Goal: Transaction & Acquisition: Purchase product/service

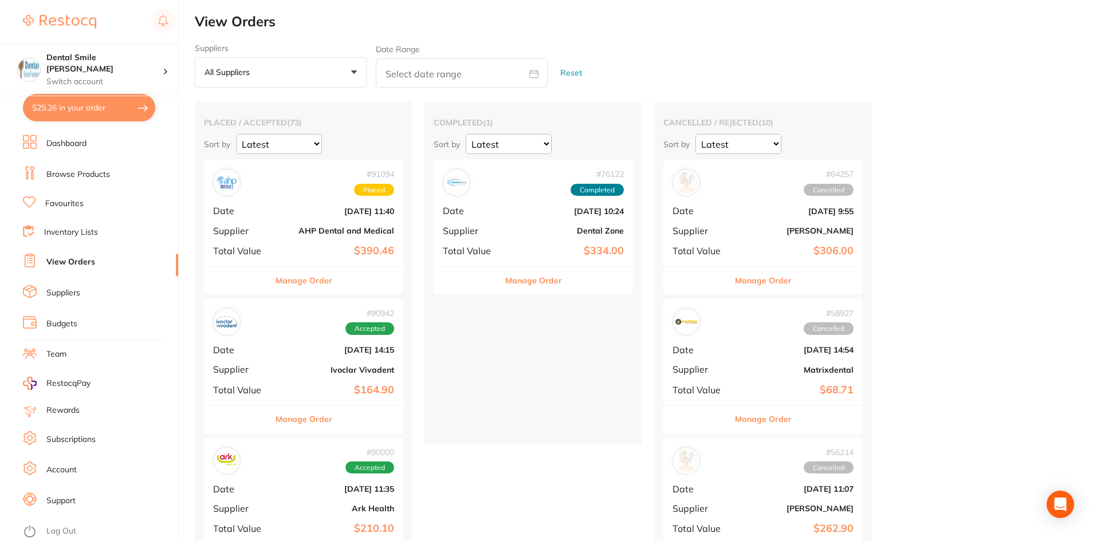
click at [81, 174] on link "Browse Products" at bounding box center [78, 174] width 64 height 11
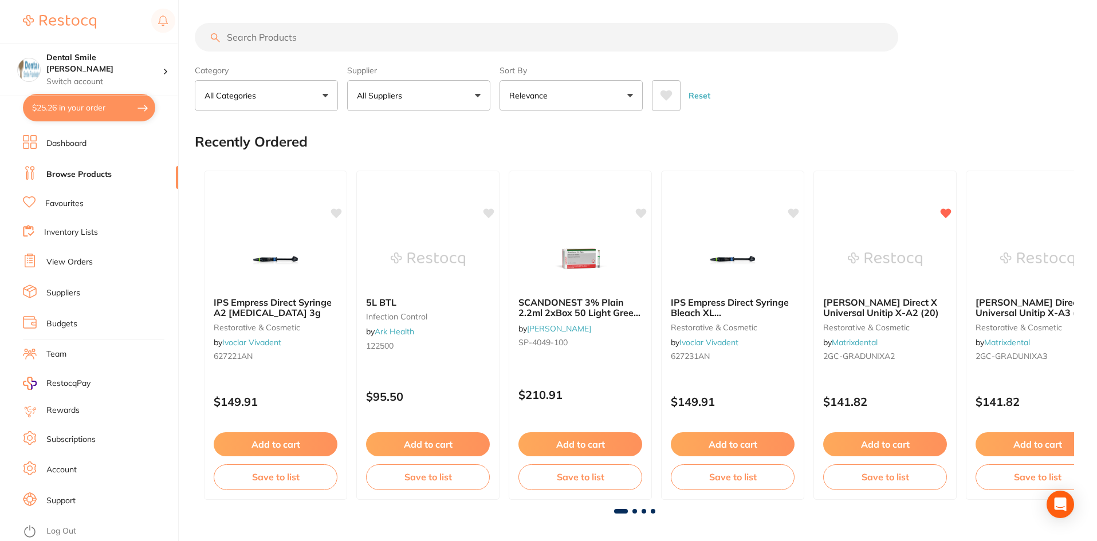
click at [288, 38] on input "search" at bounding box center [546, 37] width 703 height 29
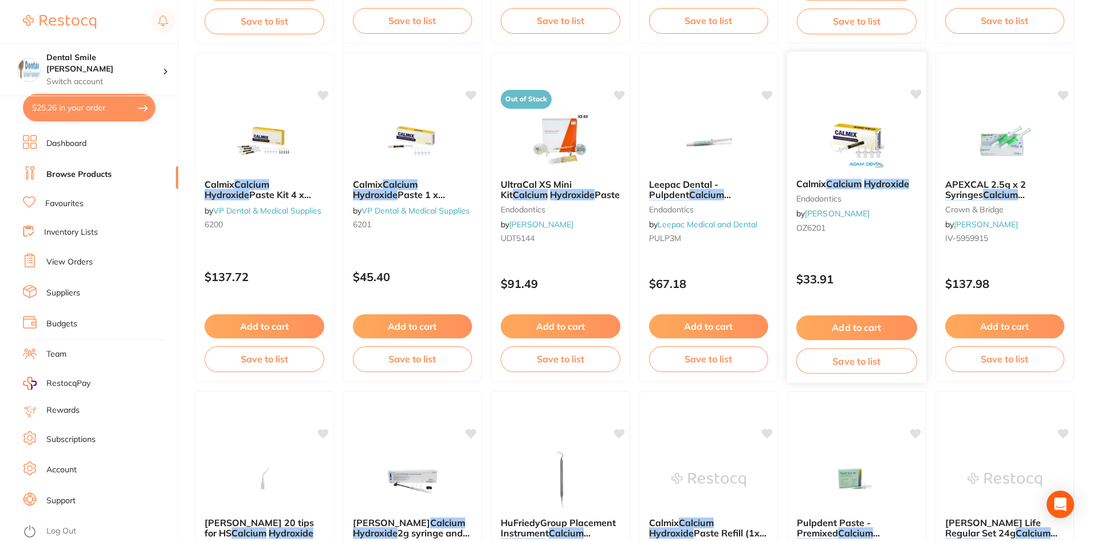
scroll to position [516, 0]
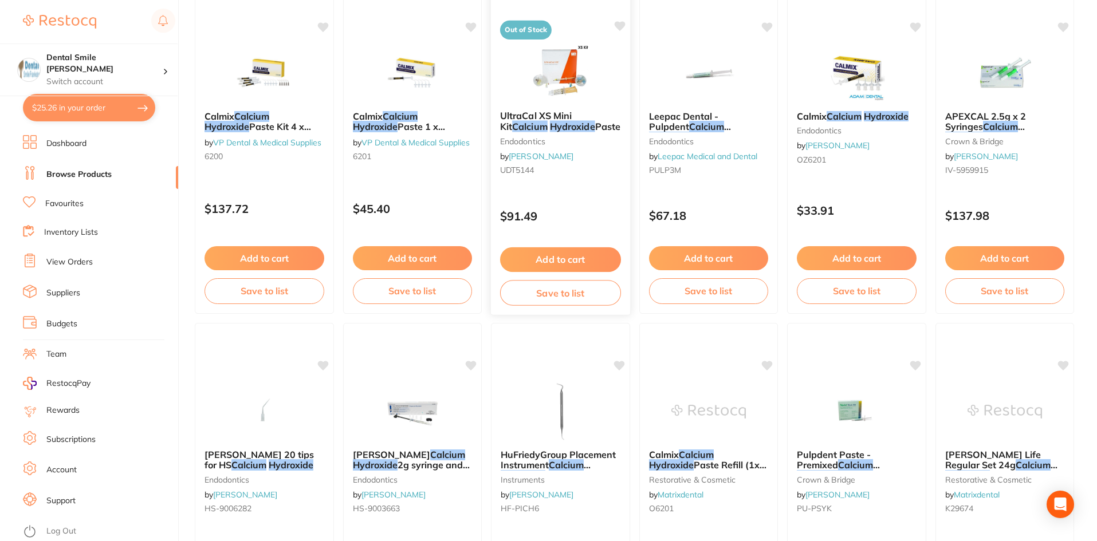
click at [569, 78] on img at bounding box center [560, 73] width 75 height 58
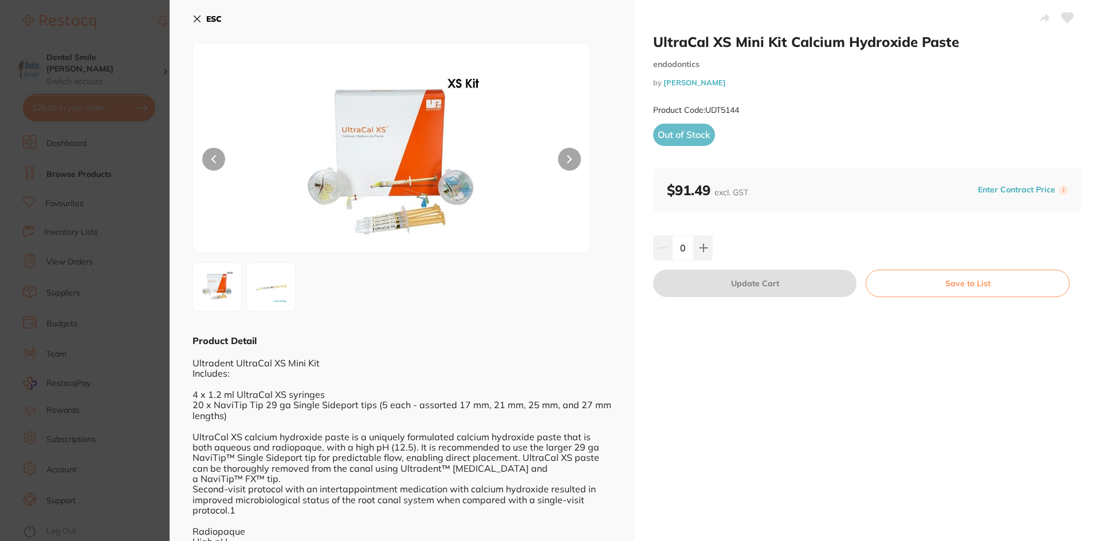
click at [100, 176] on section "UltraCal XS Mini Kit Calcium Hydroxide Paste endodontics by [PERSON_NAME] Denta…" at bounding box center [550, 270] width 1100 height 541
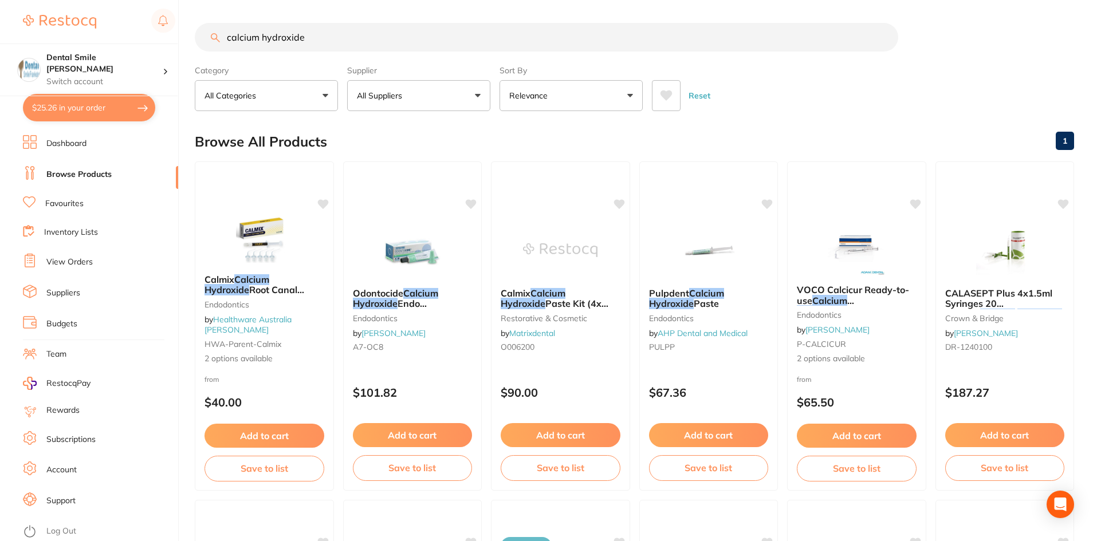
drag, startPoint x: 325, startPoint y: 40, endPoint x: 161, endPoint y: 42, distance: 163.8
click at [161, 42] on div "$25.26 Dental Smile Frankston Switch account Dental Smile Frankston $25.26 in y…" at bounding box center [548, 270] width 1097 height 541
type input "ultracalc"
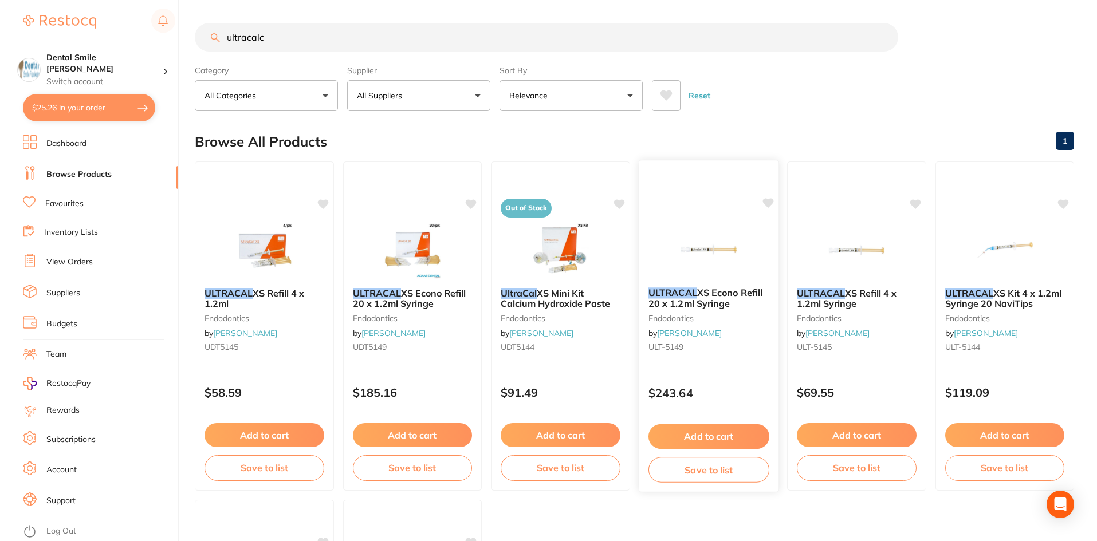
click at [698, 285] on div "ULTRACAL XS Econo Refill 20 x 1.2ml Syringe endodontics by [PERSON_NAME] ULT-51…" at bounding box center [708, 322] width 139 height 88
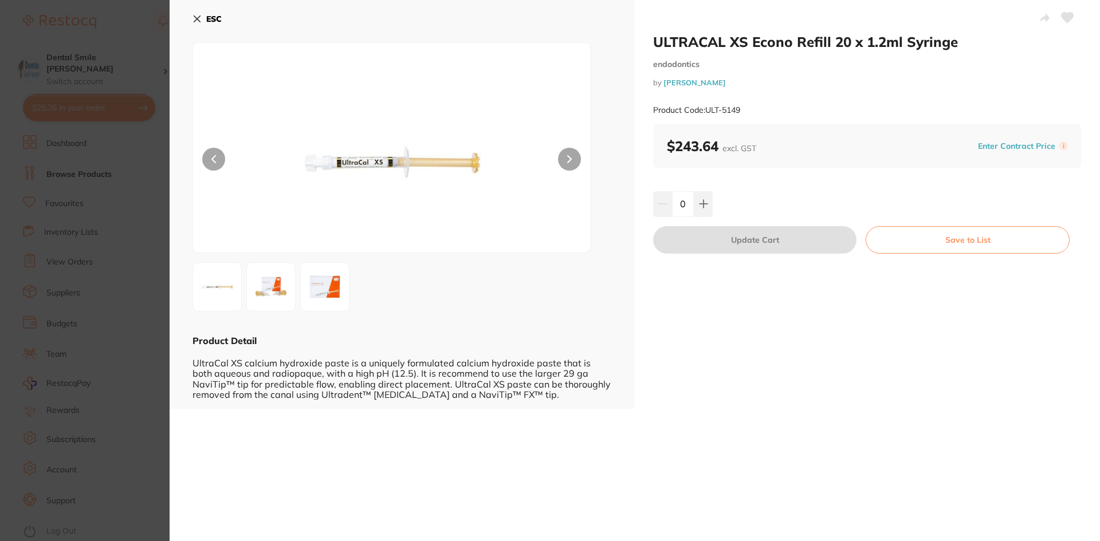
click at [151, 270] on section "ULTRACAL XS Econo Refill 20 x 1.2ml Syringe endodontics by [PERSON_NAME] Produc…" at bounding box center [550, 270] width 1100 height 541
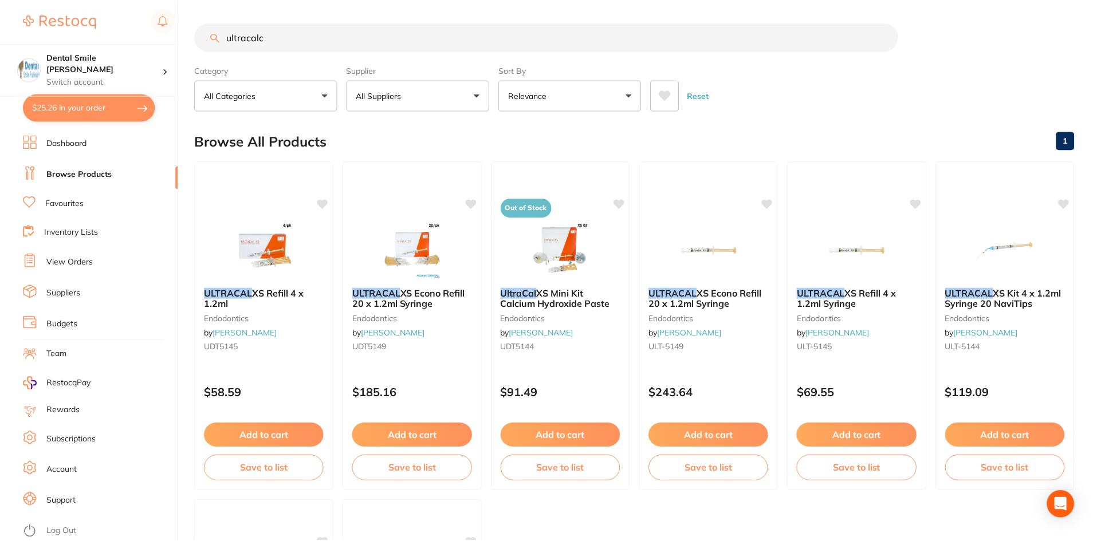
scroll to position [1, 0]
click at [996, 240] on img at bounding box center [1004, 248] width 75 height 58
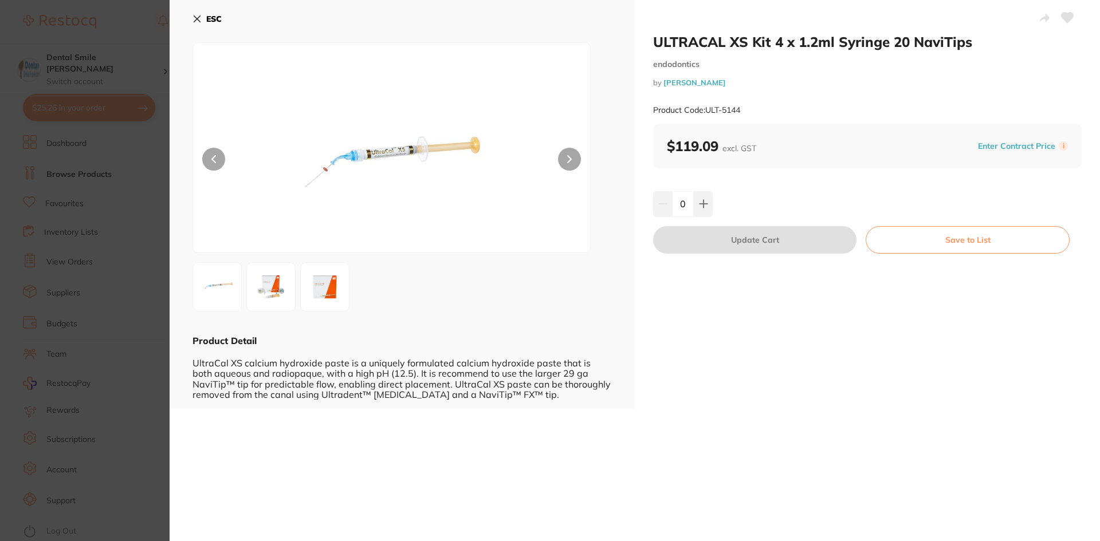
click at [132, 270] on section "ULTRACAL XS Kit 4 x 1.2ml Syringe 20 NaviTips endodontics by [PERSON_NAME] Prod…" at bounding box center [550, 270] width 1100 height 541
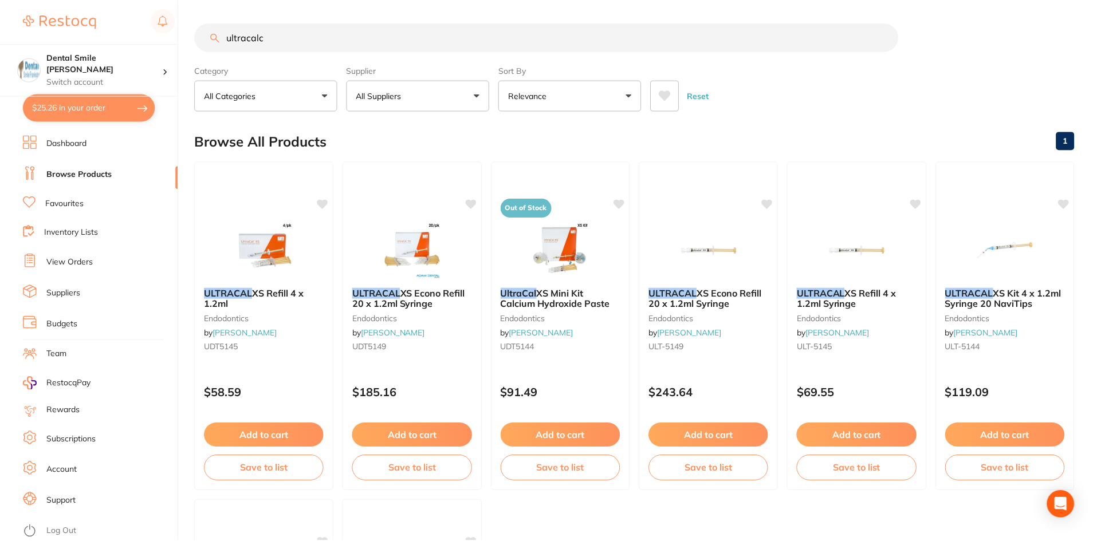
scroll to position [1, 0]
click at [296, 247] on img at bounding box center [264, 248] width 75 height 58
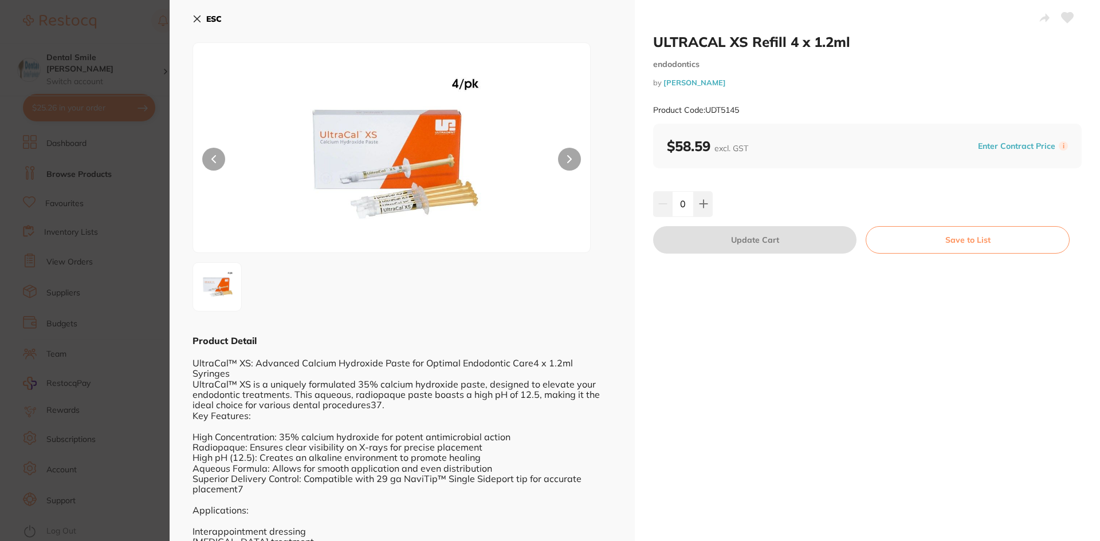
click at [114, 250] on section "ULTRACAL XS Refill 4 x 1.2ml endodontics by [PERSON_NAME] Dental Product Code: …" at bounding box center [550, 270] width 1100 height 541
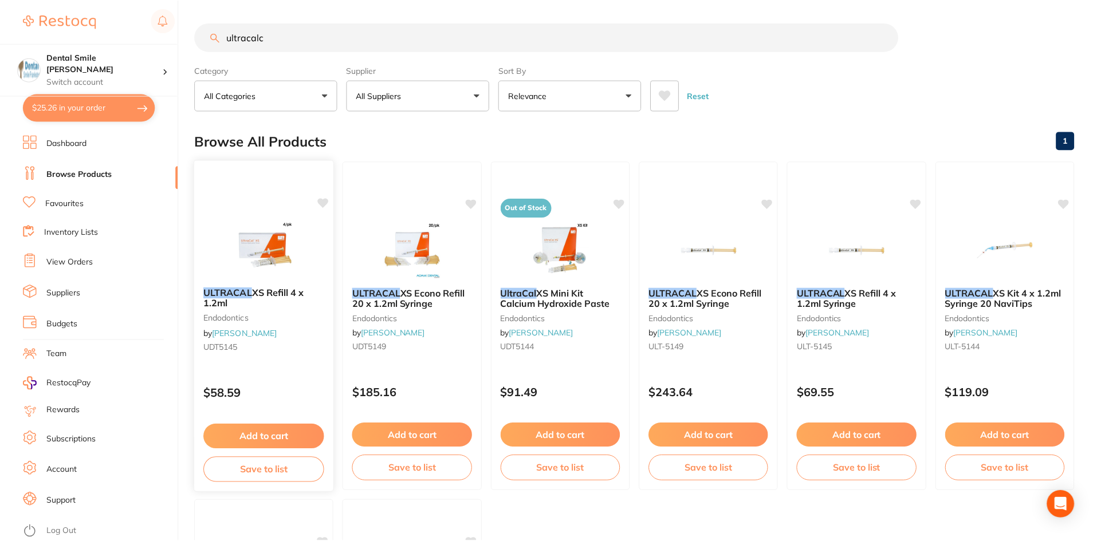
scroll to position [1, 0]
click at [252, 308] on div "ULTRACAL XS Refill 4 x 1.2ml endodontics by [PERSON_NAME] UDT5145" at bounding box center [264, 321] width 139 height 88
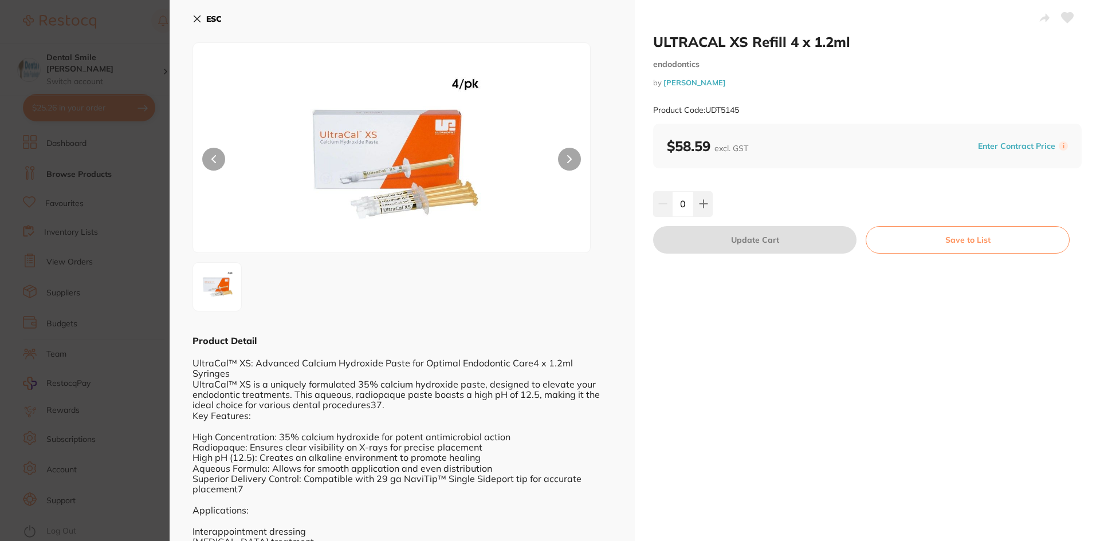
click at [1071, 16] on button at bounding box center [1067, 19] width 29 height 29
click at [1061, 20] on icon at bounding box center [1067, 17] width 13 height 11
click at [89, 306] on section "ULTRACAL XS Refill 4 x 1.2ml endodontics by [PERSON_NAME] Dental Product Code: …" at bounding box center [550, 270] width 1100 height 541
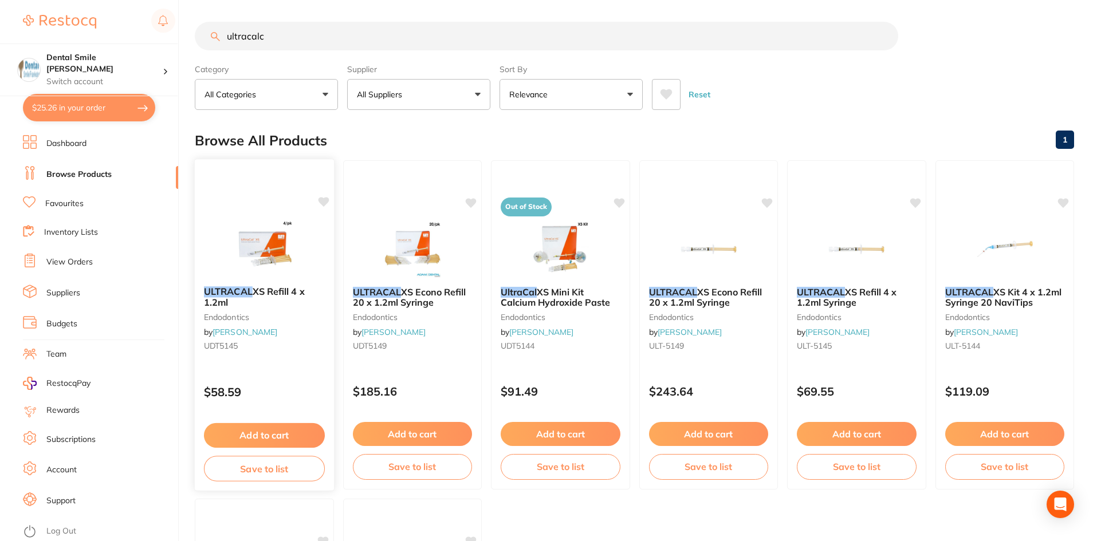
click at [321, 202] on icon at bounding box center [323, 202] width 11 height 10
click at [267, 297] on span "XS Refill 4 x 1.2ml" at bounding box center [254, 297] width 101 height 22
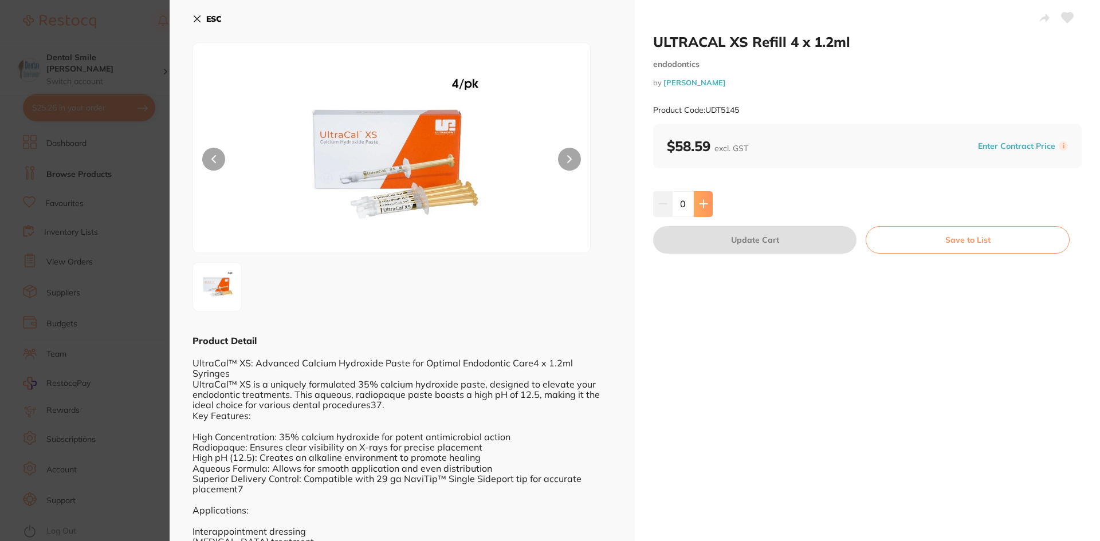
click at [705, 200] on icon at bounding box center [703, 203] width 9 height 9
type input "1"
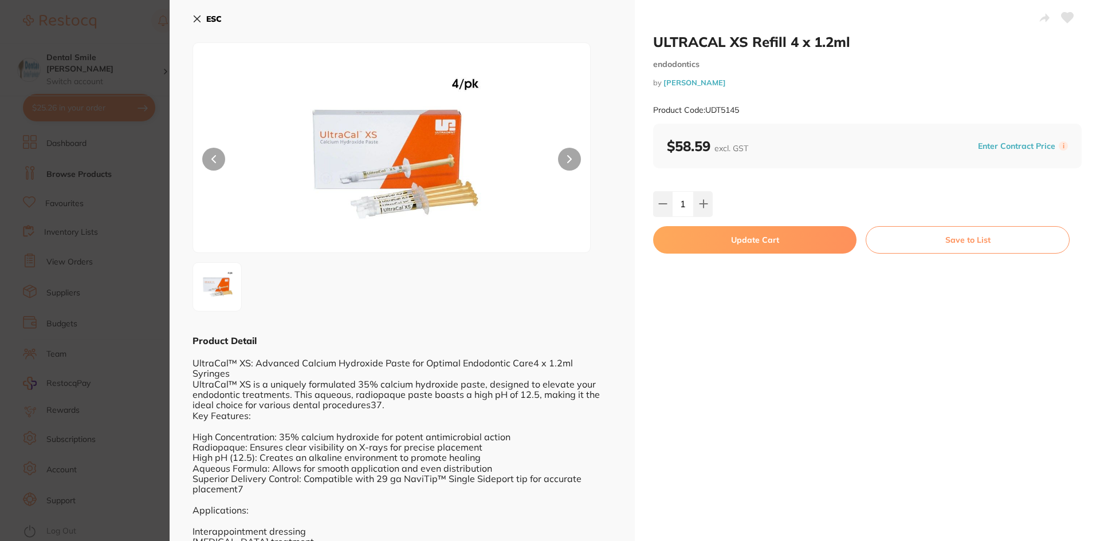
click at [729, 241] on button "Update Cart" at bounding box center [754, 239] width 203 height 27
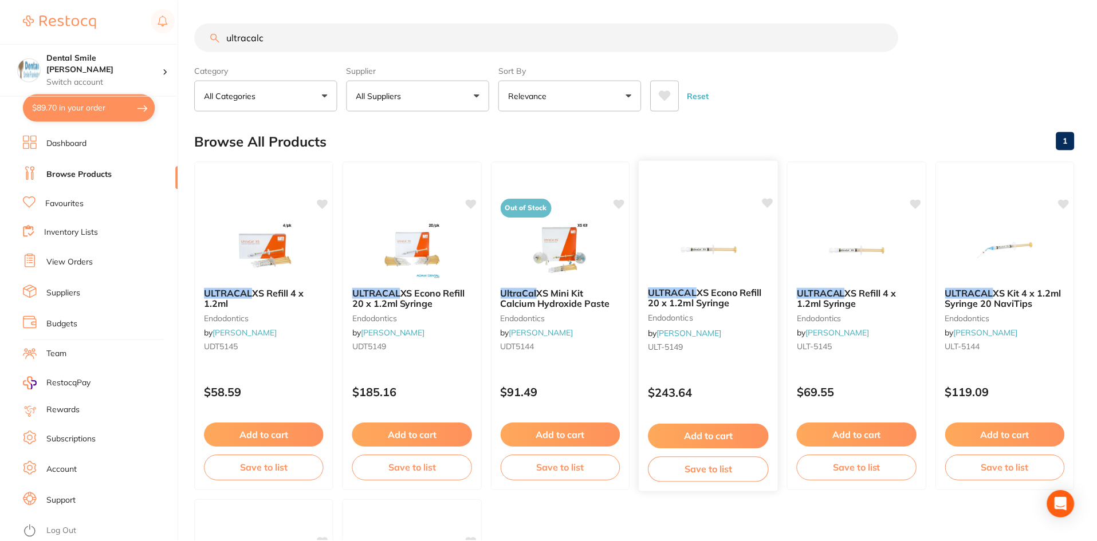
scroll to position [1, 0]
click at [74, 109] on button "$89.70 in your order" at bounding box center [89, 107] width 132 height 27
checkbox input "true"
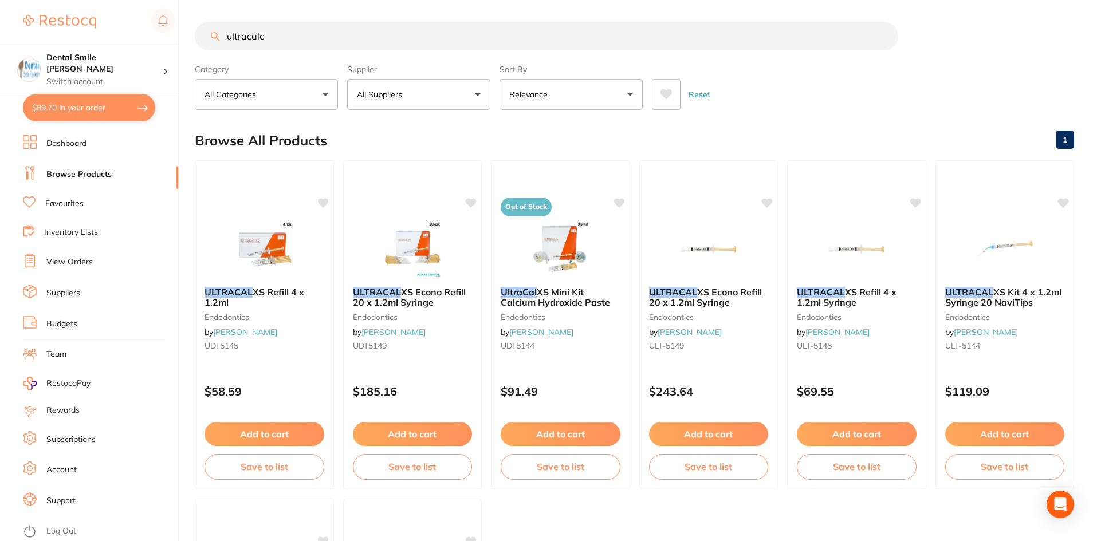
checkbox input "true"
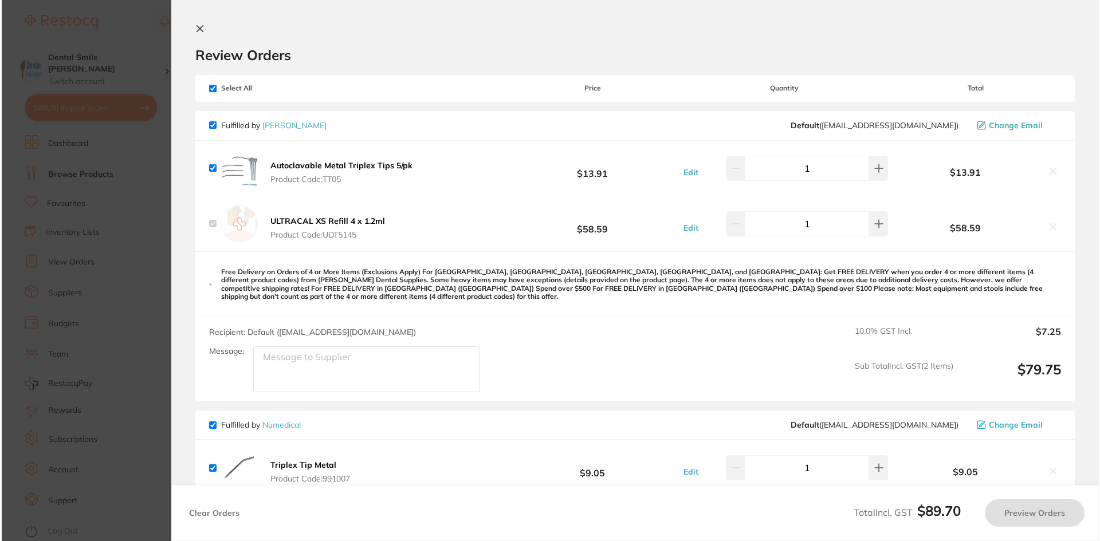
scroll to position [0, 0]
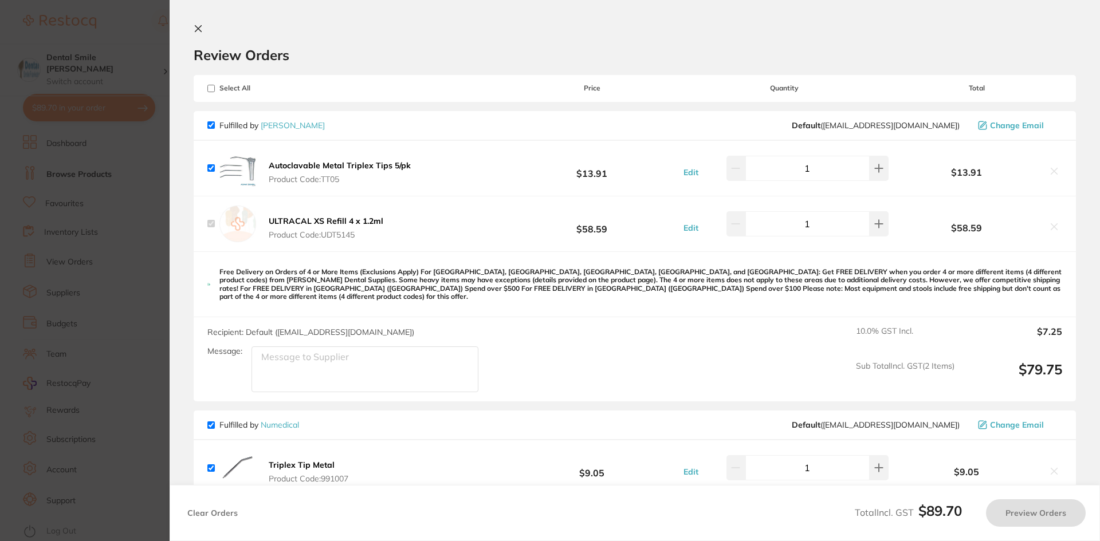
checkbox input "true"
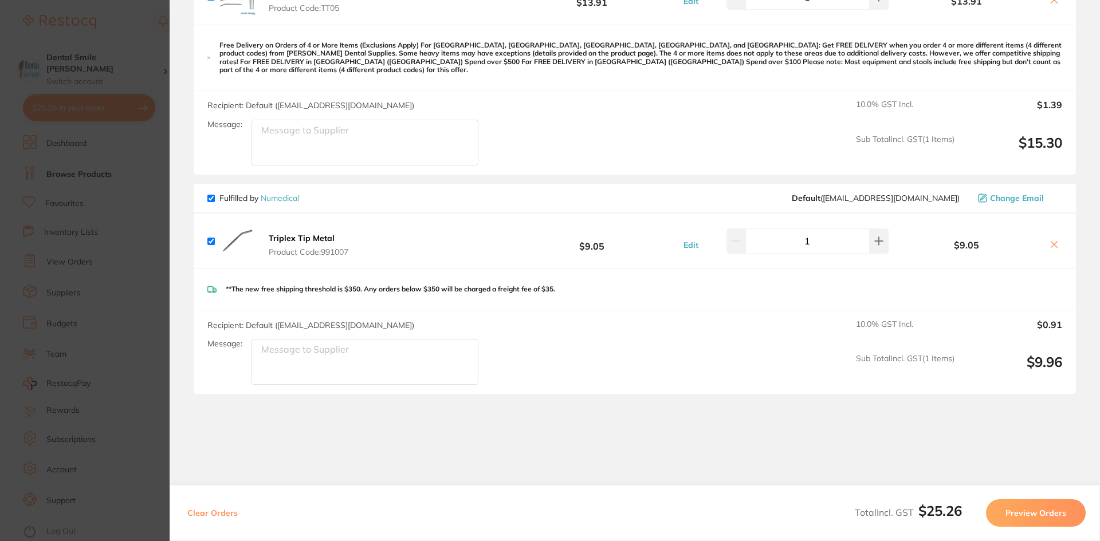
scroll to position [203, 0]
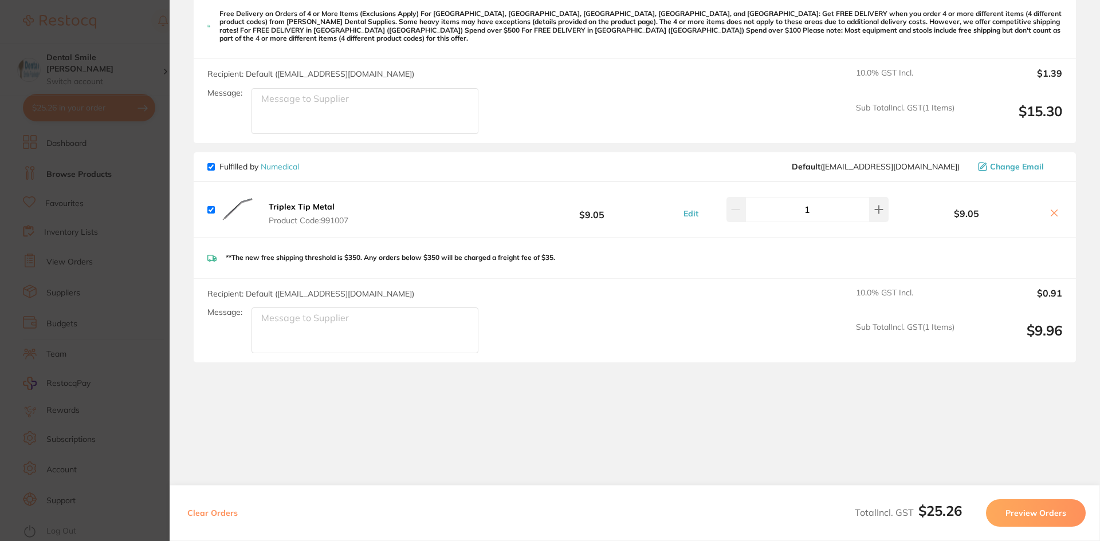
click at [117, 240] on section "Update RRP Set your pre negotiated price for this item. Item Agreed RRP (excl. …" at bounding box center [550, 270] width 1100 height 541
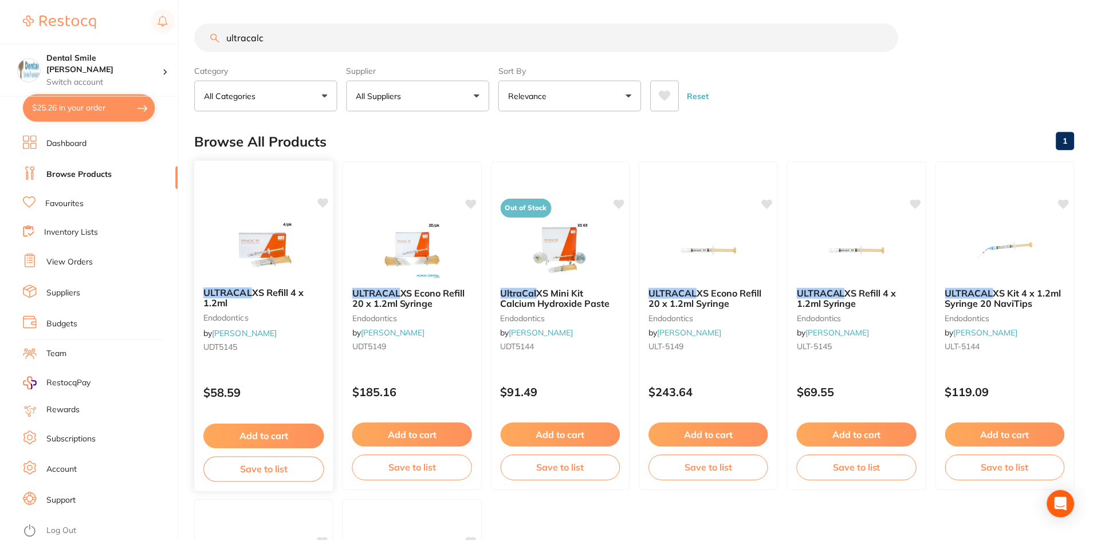
scroll to position [1, 0]
click at [260, 238] on img at bounding box center [264, 248] width 75 height 58
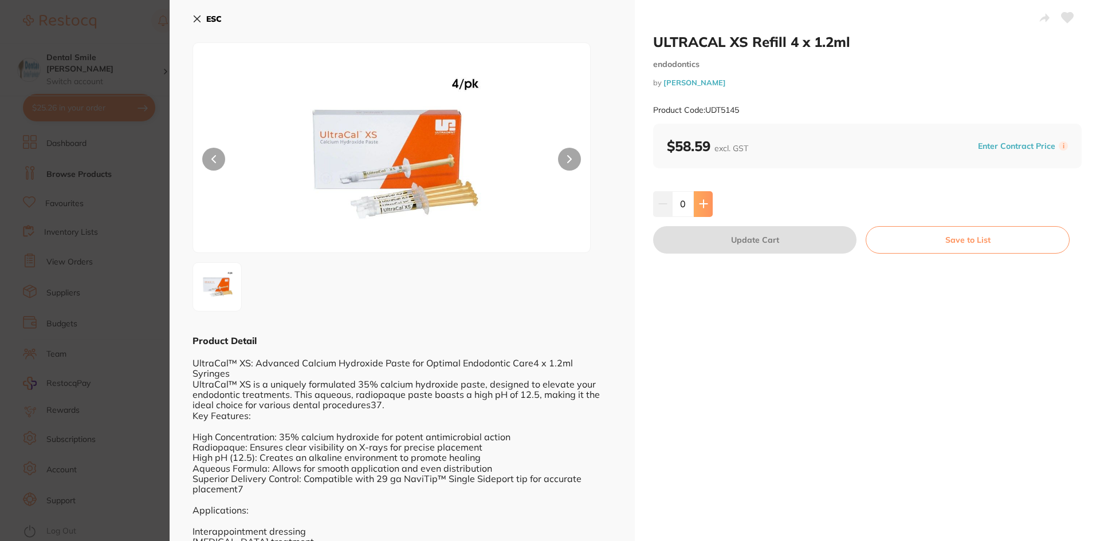
click at [707, 209] on button at bounding box center [703, 203] width 19 height 25
type input "1"
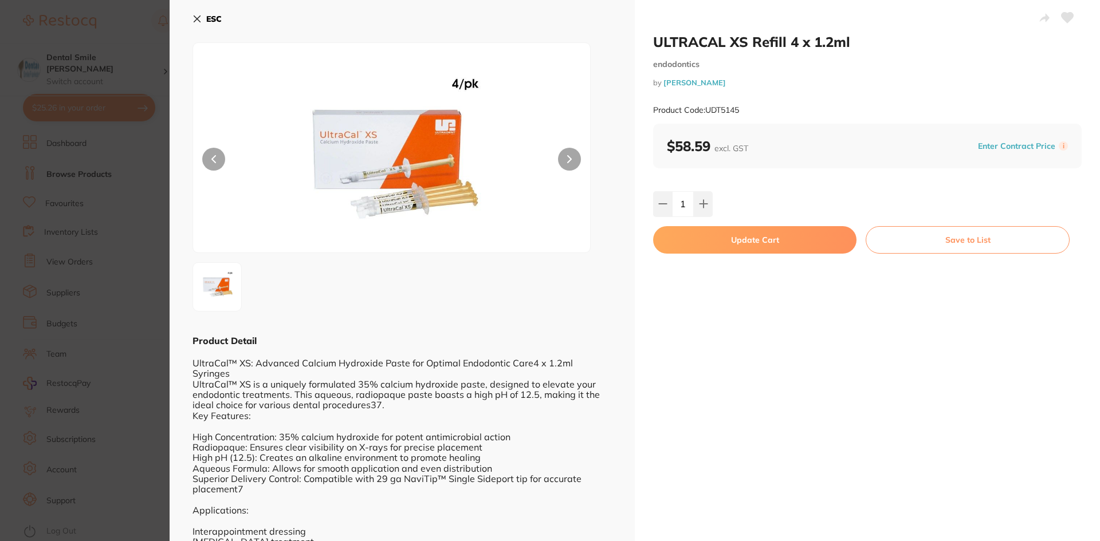
click at [737, 244] on button "Update Cart" at bounding box center [754, 239] width 203 height 27
checkbox input "false"
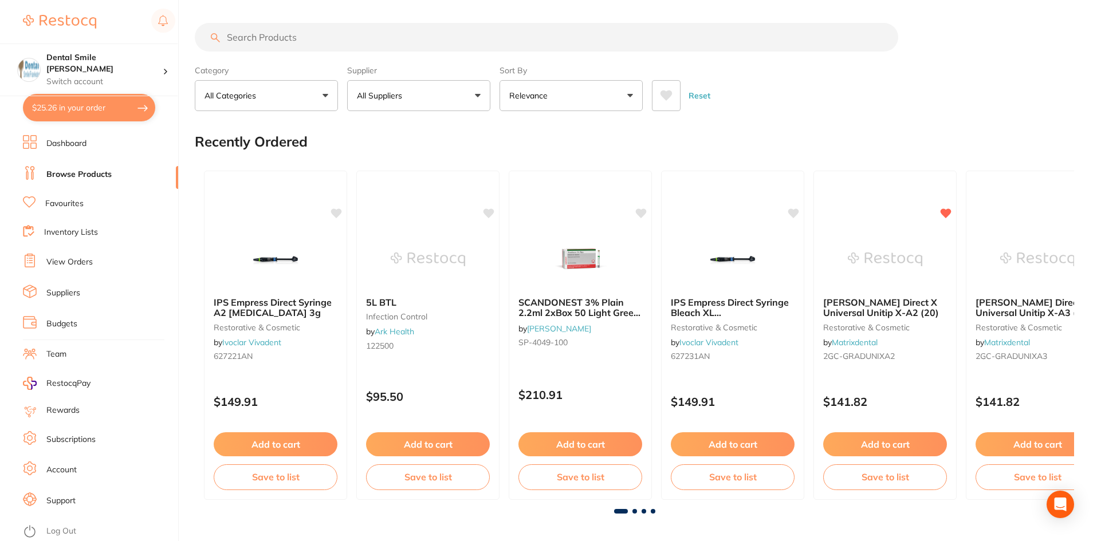
click at [83, 101] on button "$25.26 in your order" at bounding box center [89, 107] width 132 height 27
checkbox input "true"
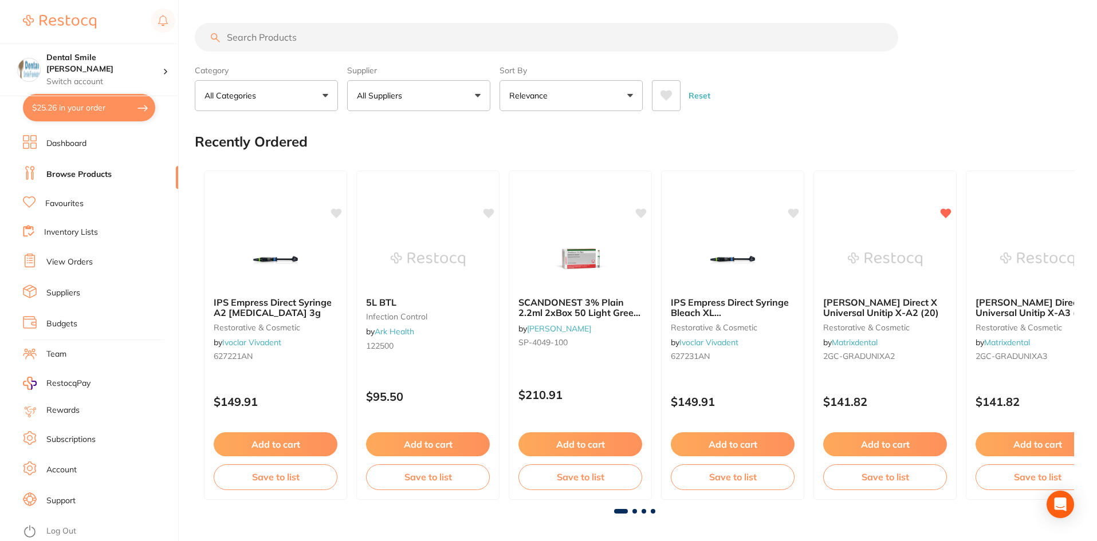
checkbox input "true"
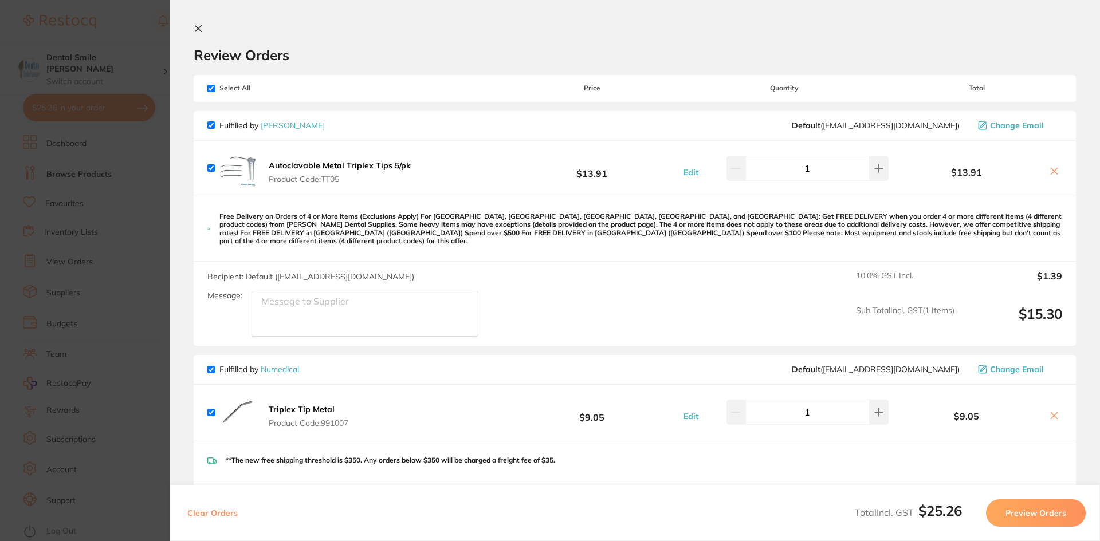
click at [123, 213] on section "Update RRP Set your pre negotiated price for this item. Item Agreed RRP (excl. …" at bounding box center [550, 270] width 1100 height 541
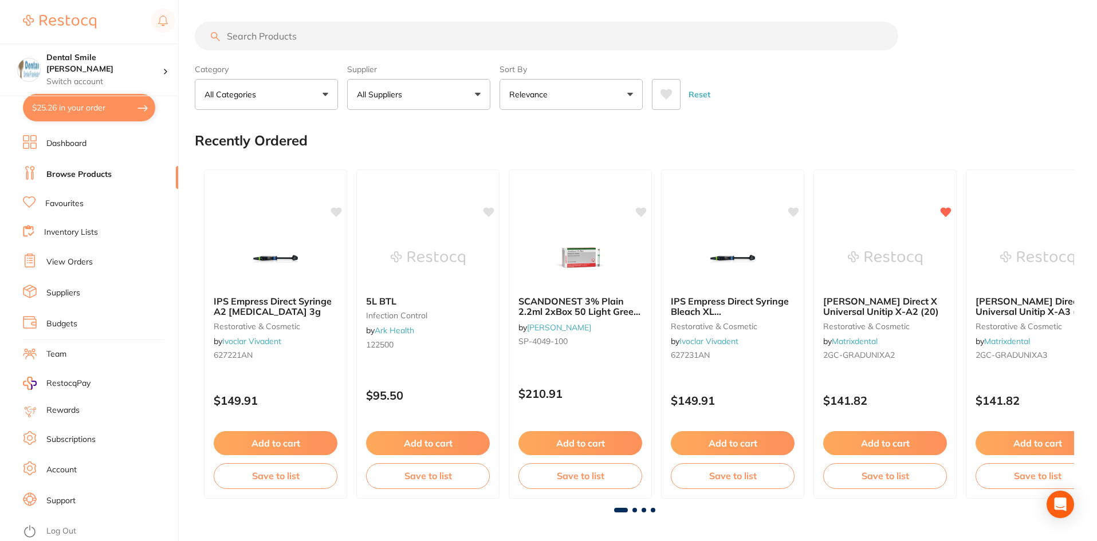
click at [294, 36] on input "search" at bounding box center [546, 36] width 703 height 29
type input "ultracal"
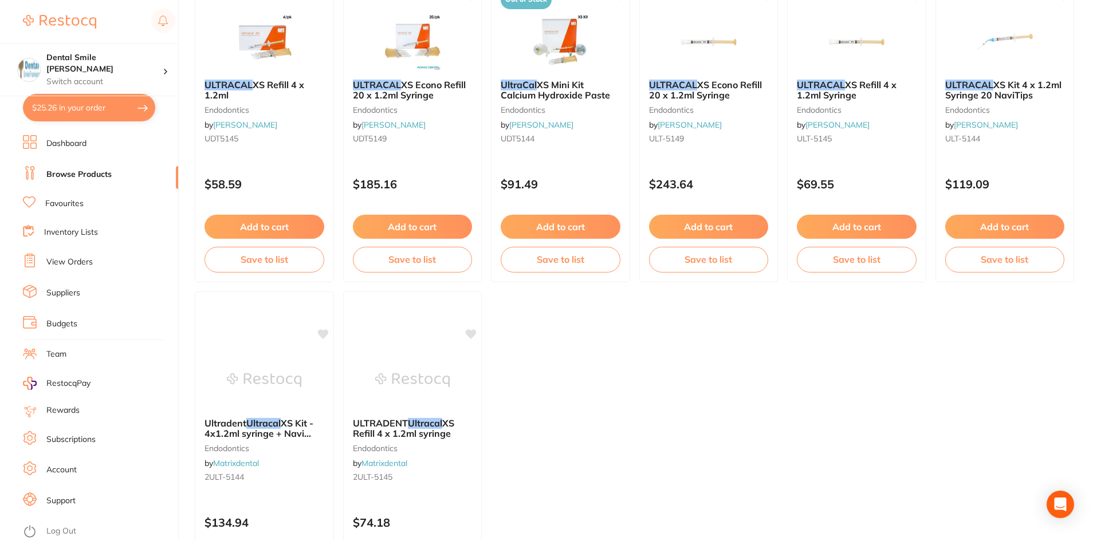
scroll to position [229, 0]
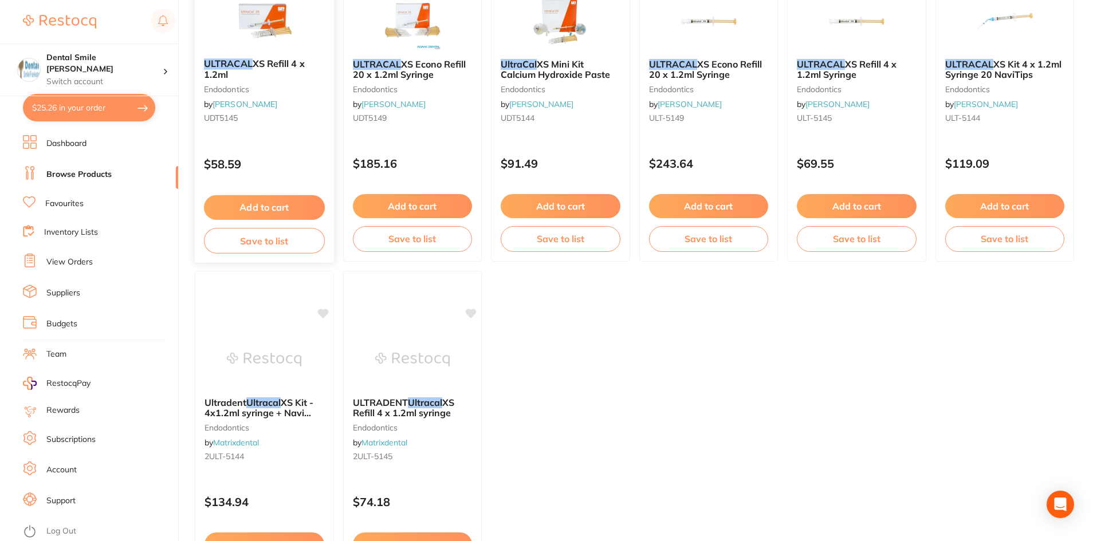
click at [263, 52] on div "ULTRACAL XS Refill 4 x 1.2ml endodontics by [PERSON_NAME] UDT5145" at bounding box center [264, 93] width 139 height 88
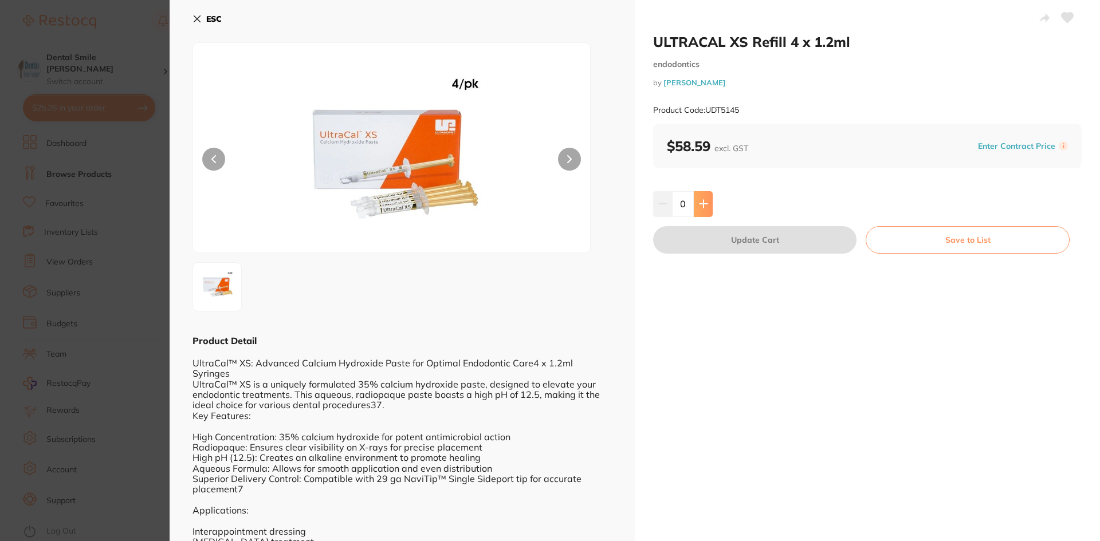
click at [706, 197] on button at bounding box center [703, 203] width 19 height 25
type input "1"
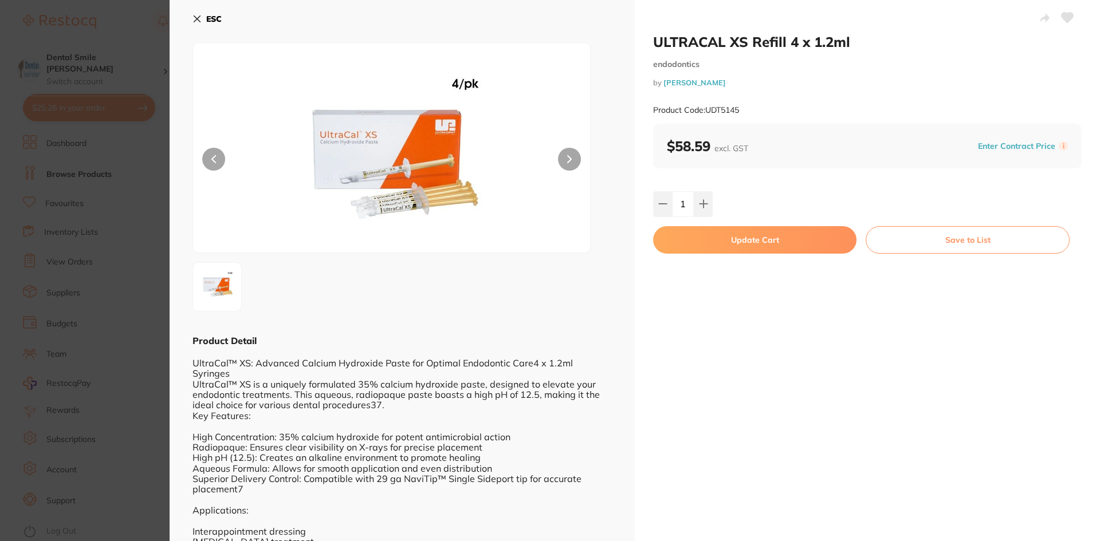
click at [732, 241] on button "Update Cart" at bounding box center [754, 239] width 203 height 27
checkbox input "false"
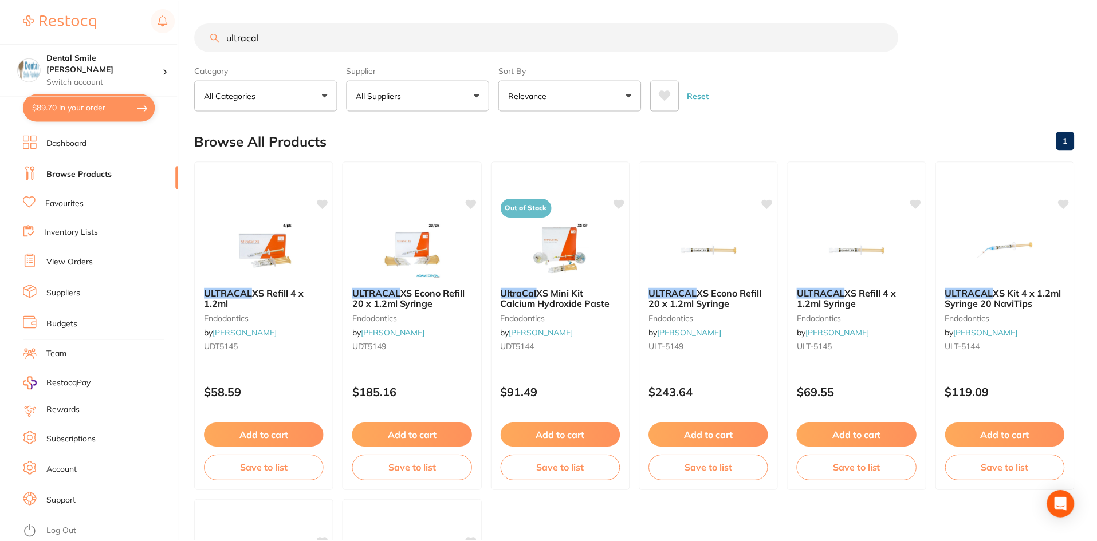
scroll to position [229, 0]
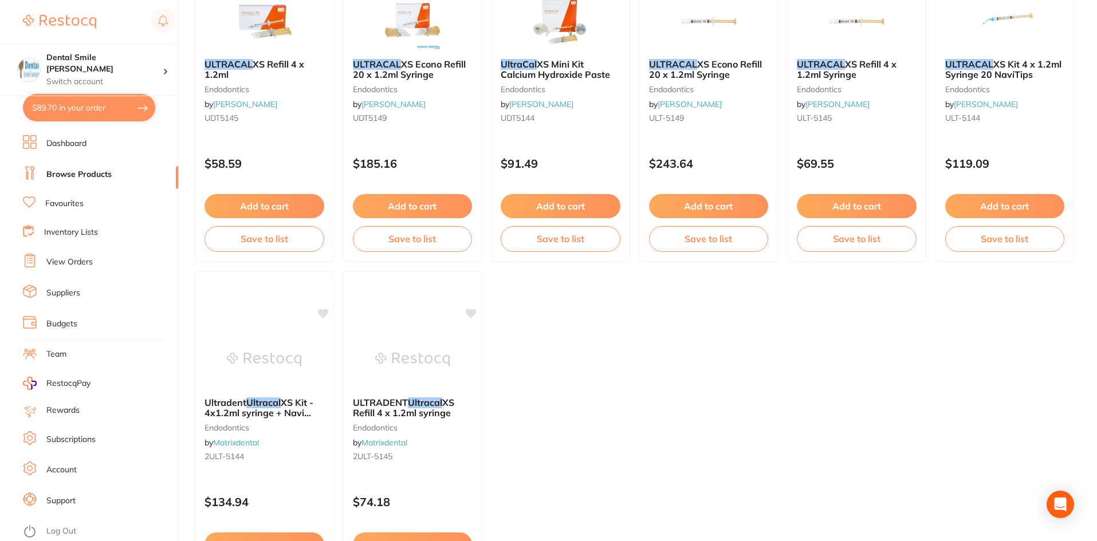
click at [88, 173] on link "Browse Products" at bounding box center [78, 174] width 65 height 11
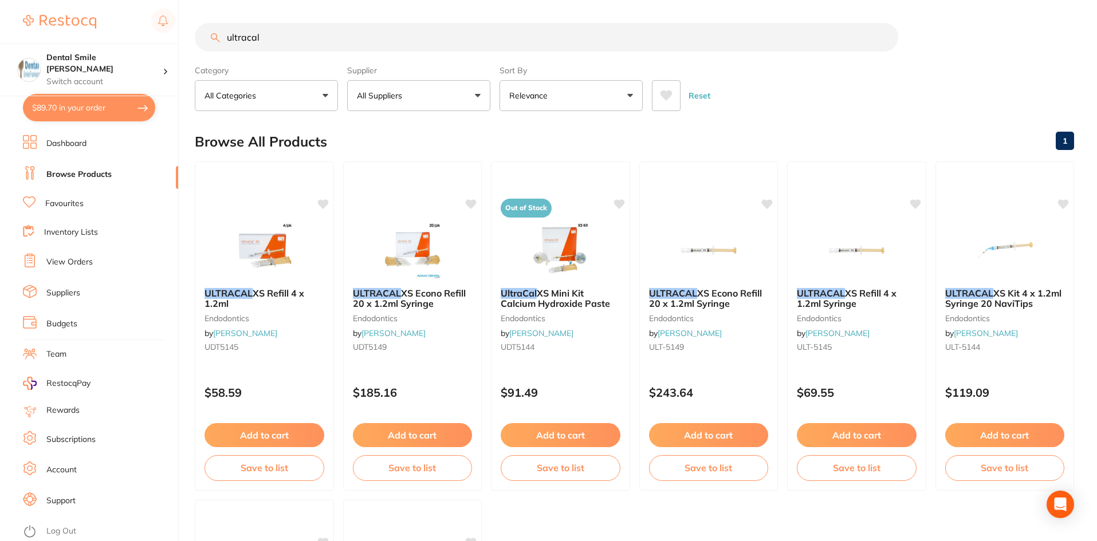
click at [81, 147] on link "Dashboard" at bounding box center [66, 143] width 40 height 11
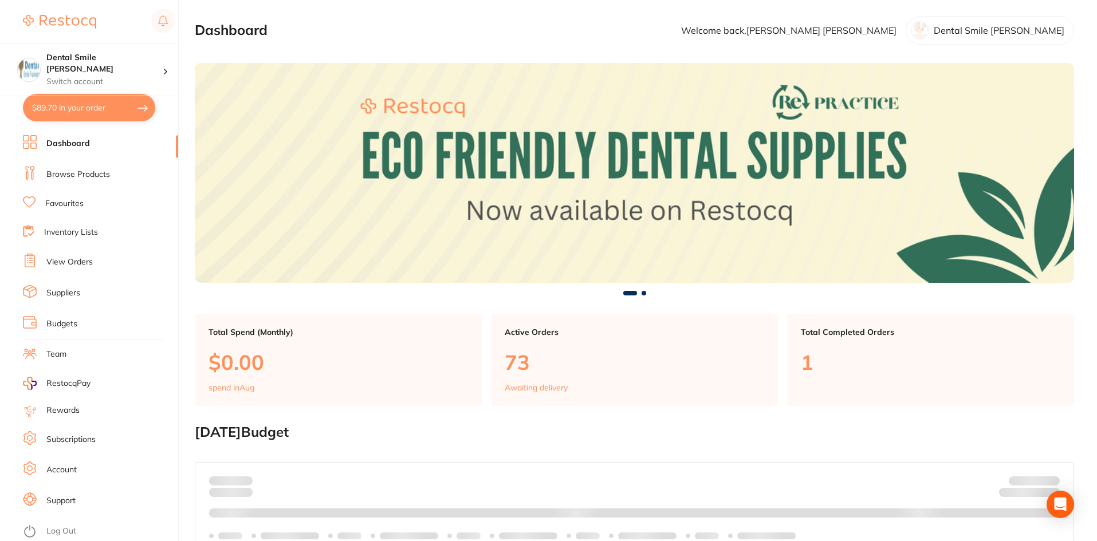
click at [76, 112] on button "$89.70 in your order" at bounding box center [89, 107] width 132 height 27
checkbox input "true"
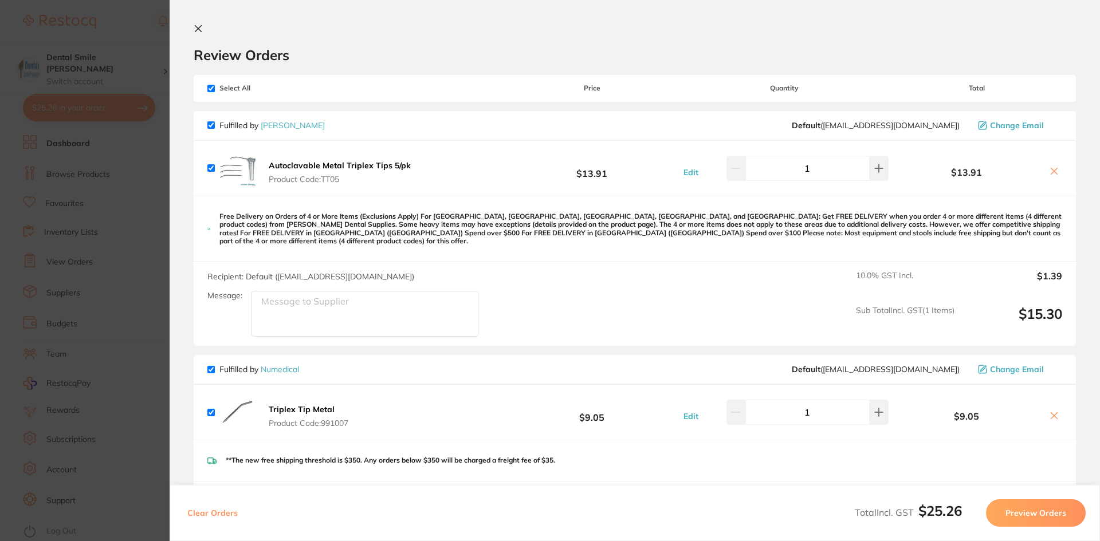
checkbox input "true"
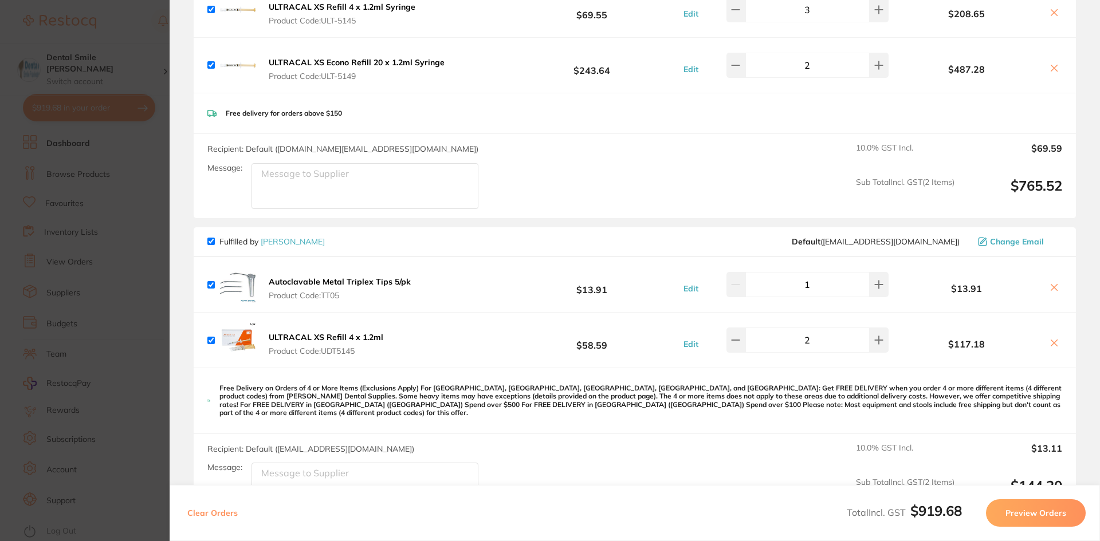
scroll to position [115, 0]
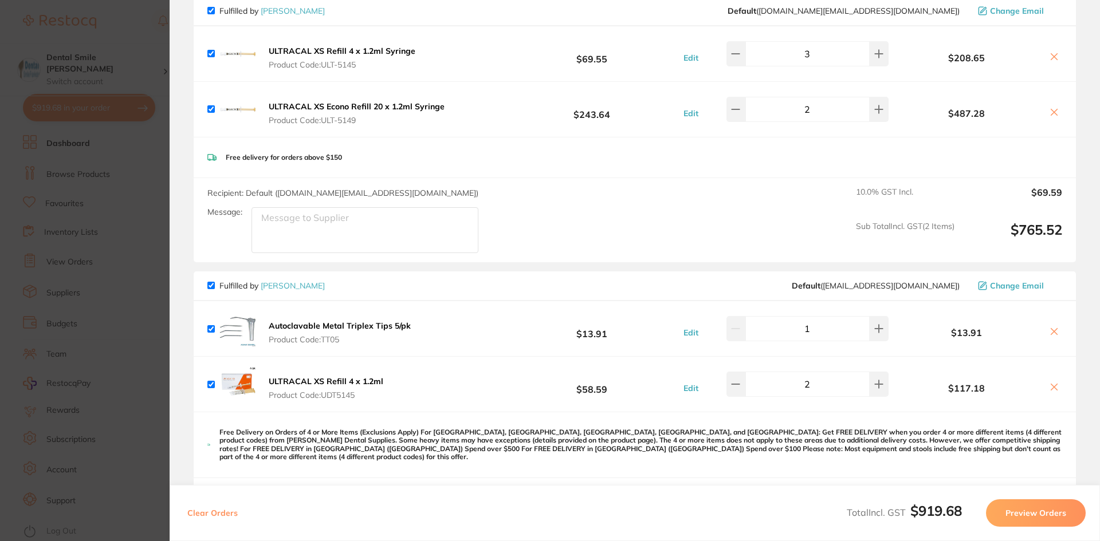
drag, startPoint x: 213, startPoint y: 329, endPoint x: 212, endPoint y: 324, distance: 5.8
click at [212, 329] on input "checkbox" at bounding box center [210, 328] width 7 height 7
checkbox input "false"
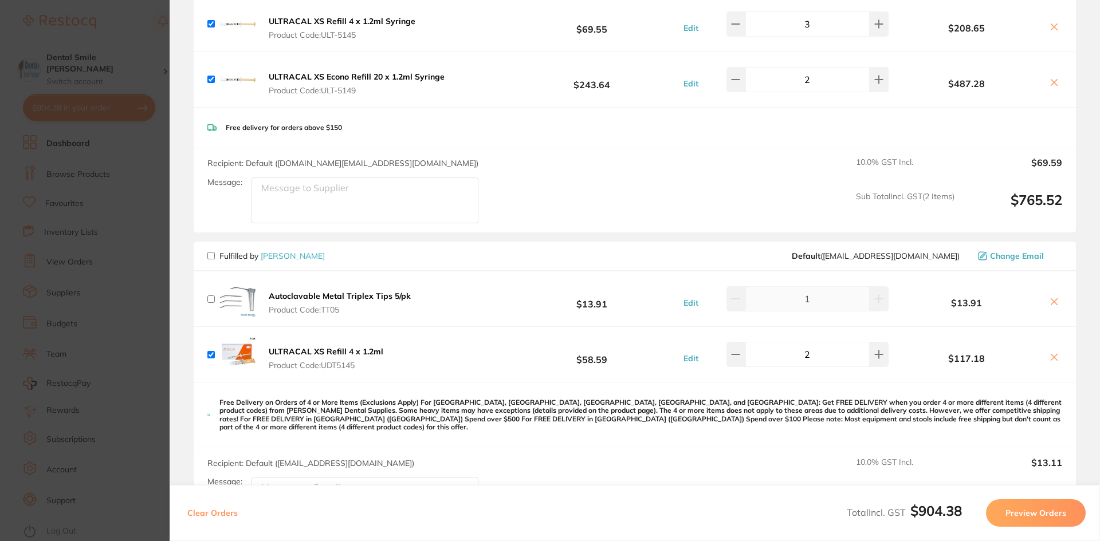
scroll to position [172, 0]
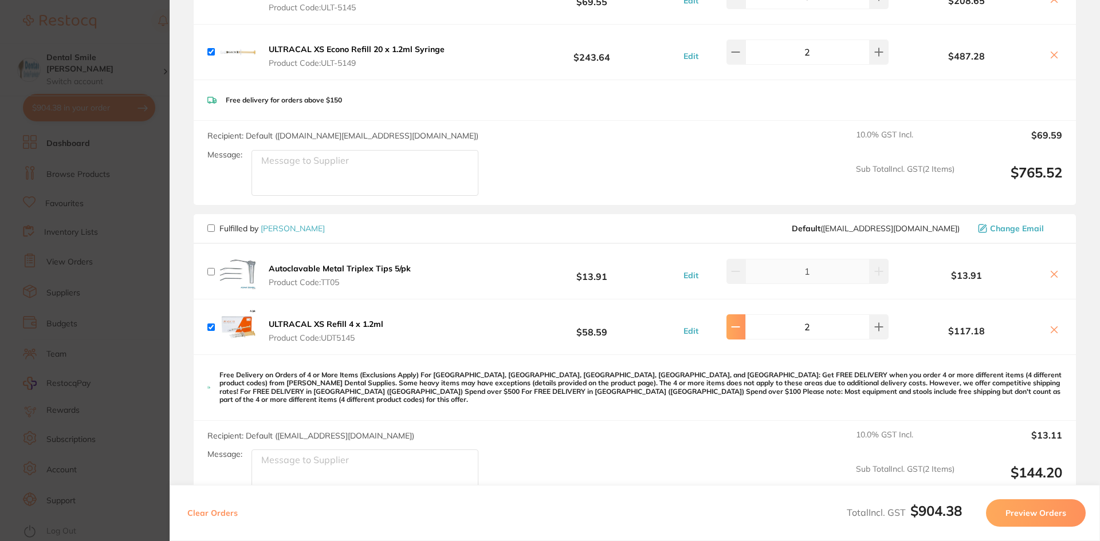
type input "1"
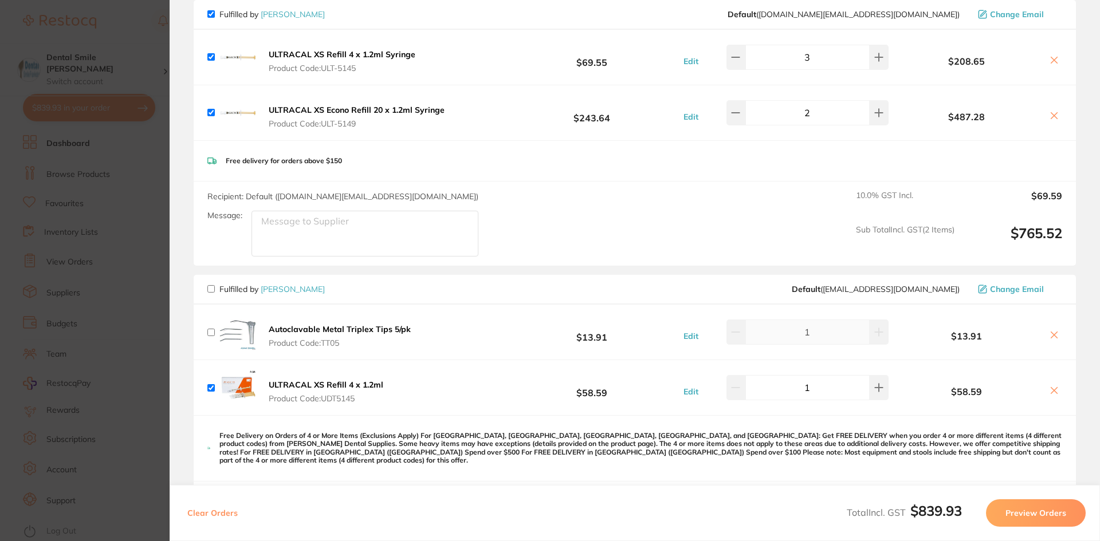
scroll to position [0, 0]
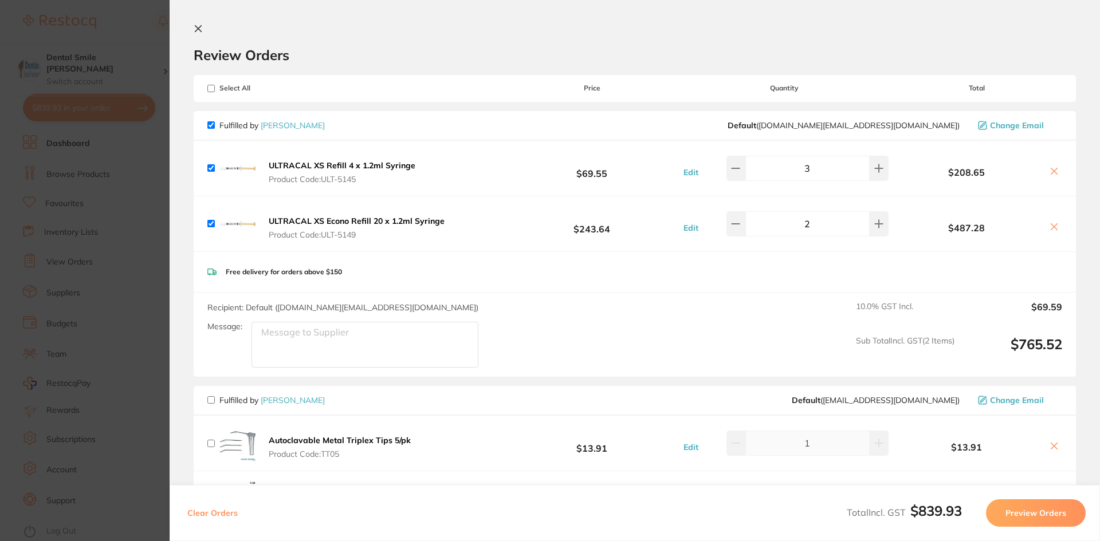
click at [1052, 168] on icon at bounding box center [1053, 171] width 9 height 9
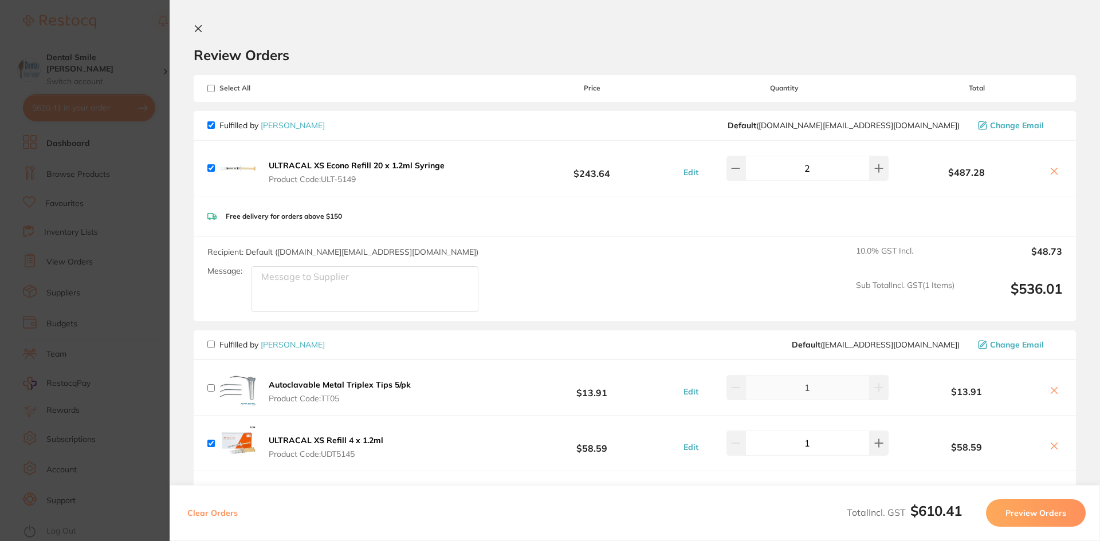
checkbox input "false"
click at [1052, 172] on icon at bounding box center [1053, 171] width 9 height 9
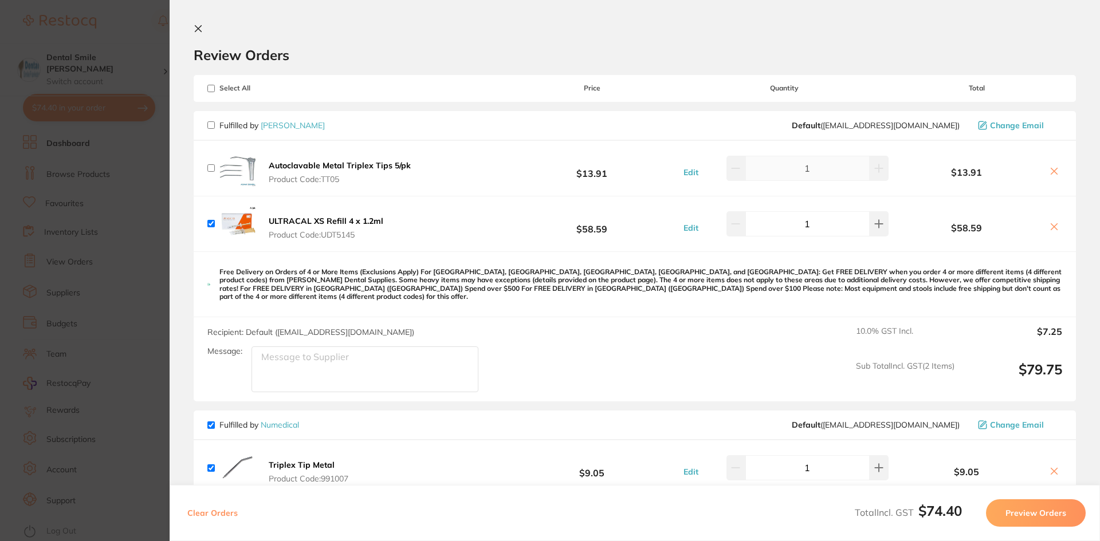
click at [1044, 507] on button "Preview Orders" at bounding box center [1036, 513] width 100 height 27
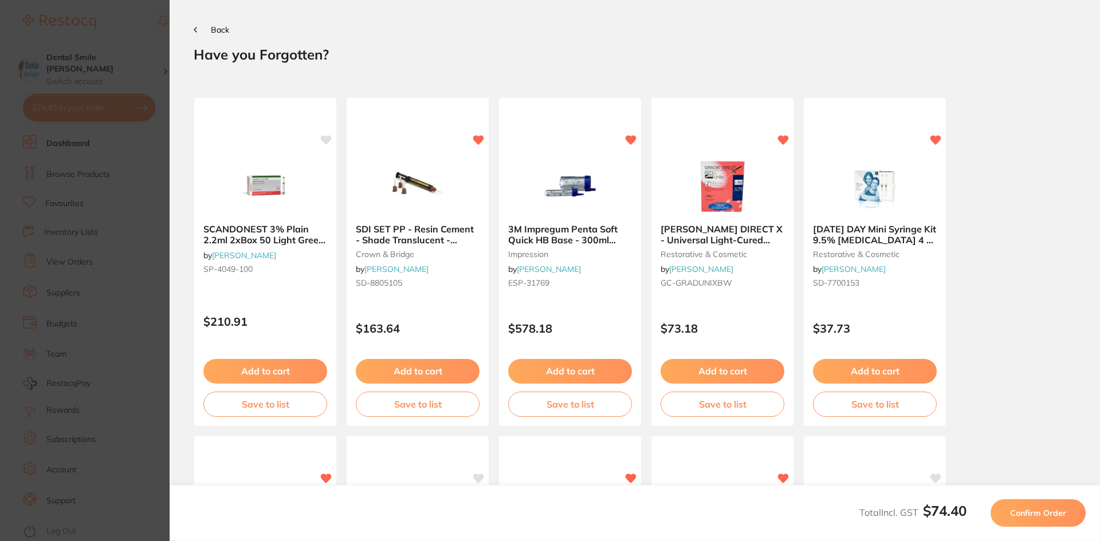
click at [1043, 507] on button "Confirm Order" at bounding box center [1037, 513] width 95 height 27
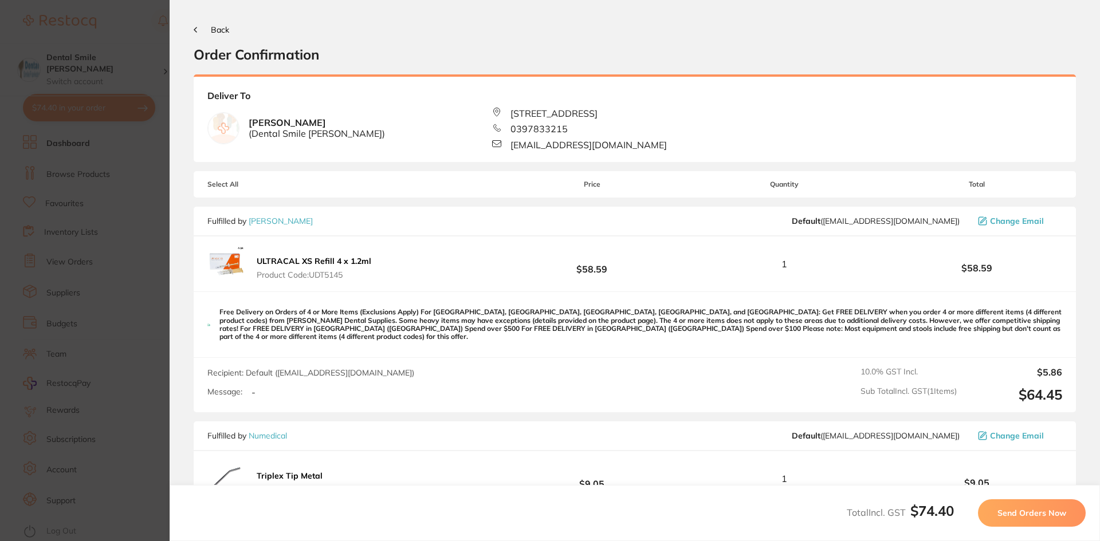
click at [1041, 506] on button "Send Orders Now" at bounding box center [1032, 513] width 108 height 27
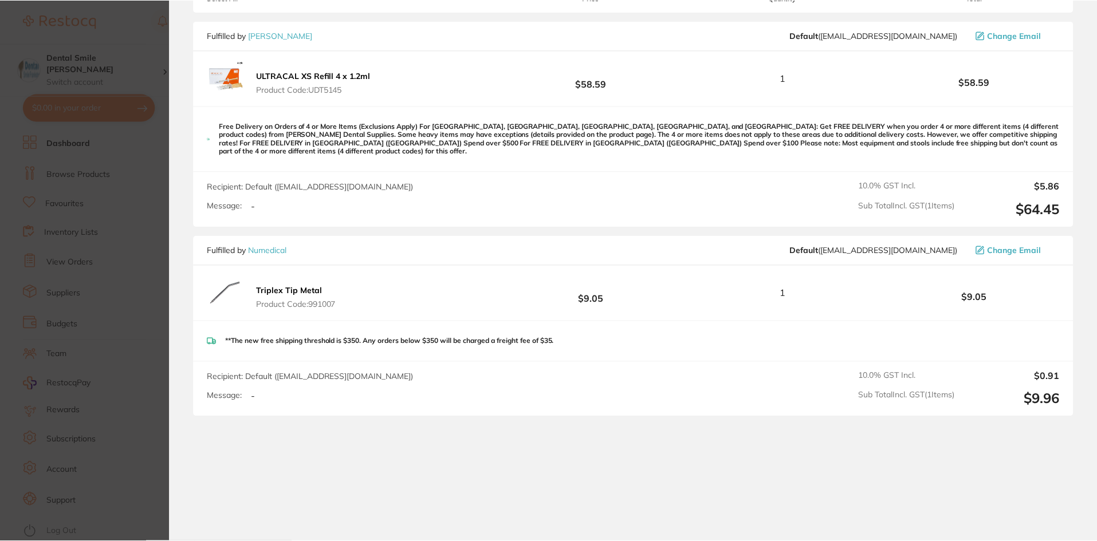
scroll to position [486, 0]
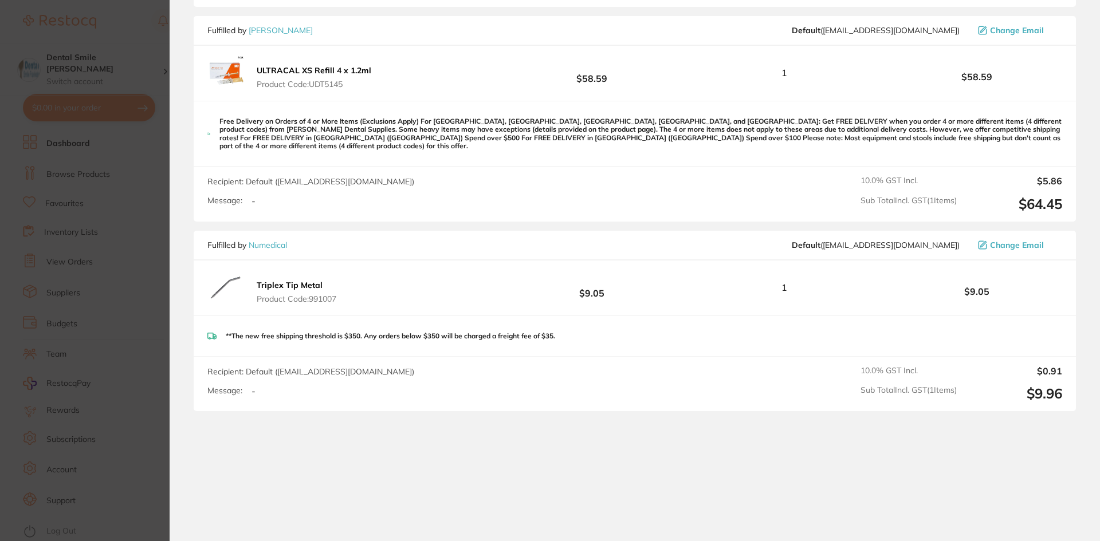
click at [112, 253] on section "Update RRP Set your pre negotiated price for this item. Item Agreed RRP (excl. …" at bounding box center [550, 270] width 1100 height 541
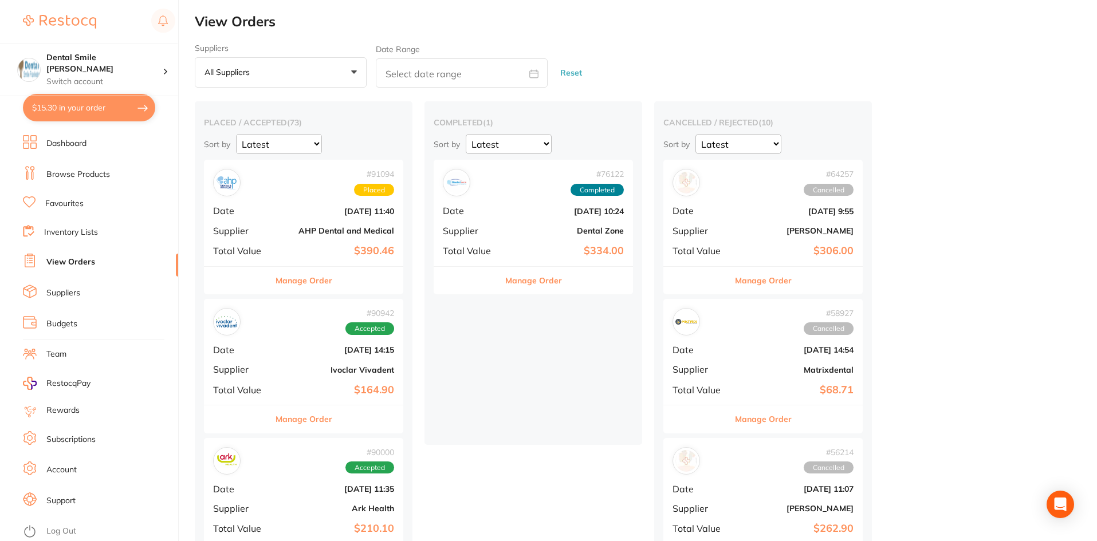
checkbox input "false"
click at [75, 146] on link "Dashboard" at bounding box center [66, 143] width 40 height 11
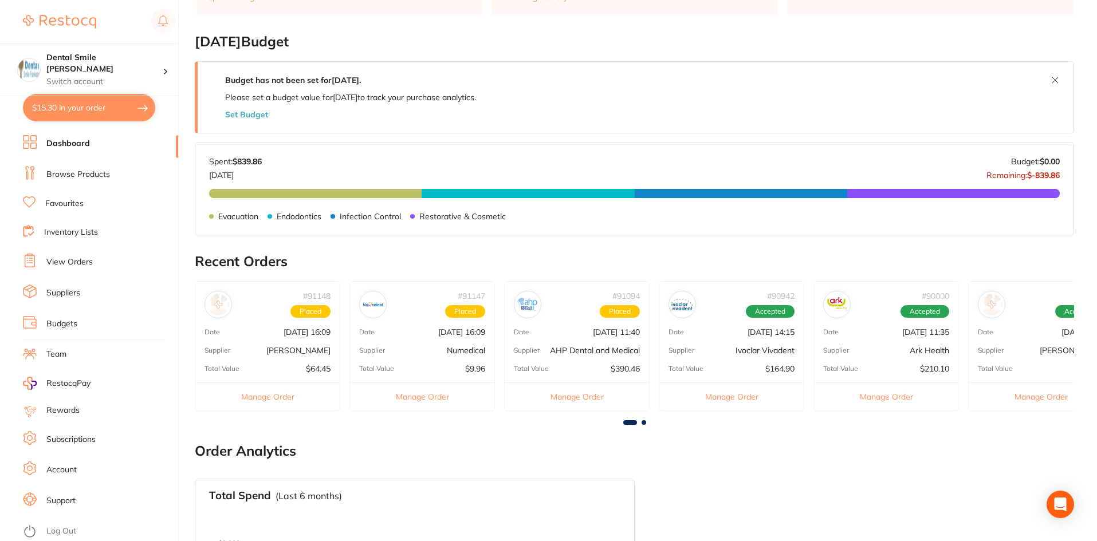
scroll to position [401, 0]
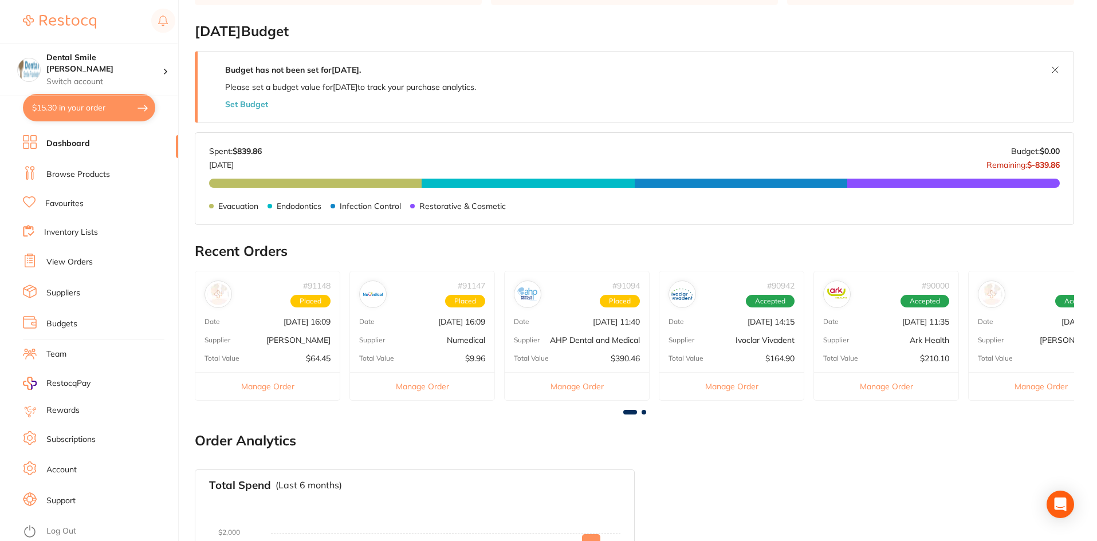
click at [419, 386] on button "Manage Order" at bounding box center [422, 386] width 144 height 28
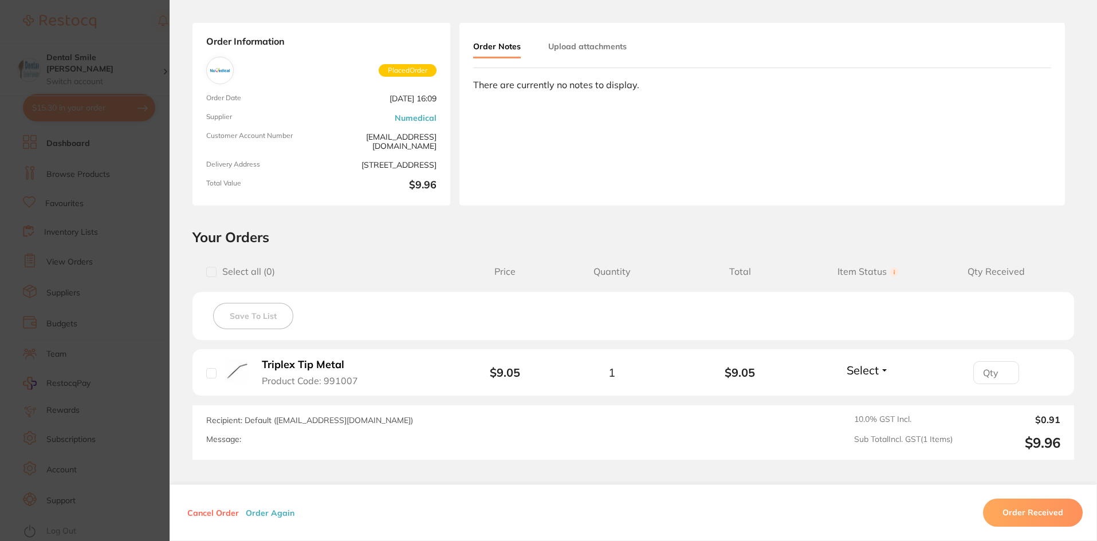
scroll to position [143, 0]
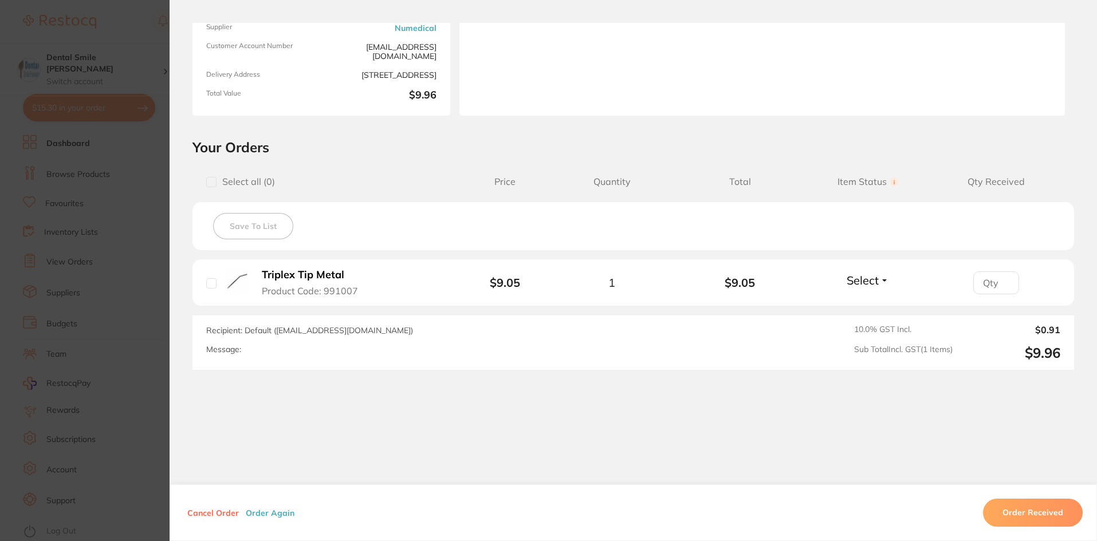
click at [207, 514] on button "Cancel Order" at bounding box center [213, 513] width 58 height 10
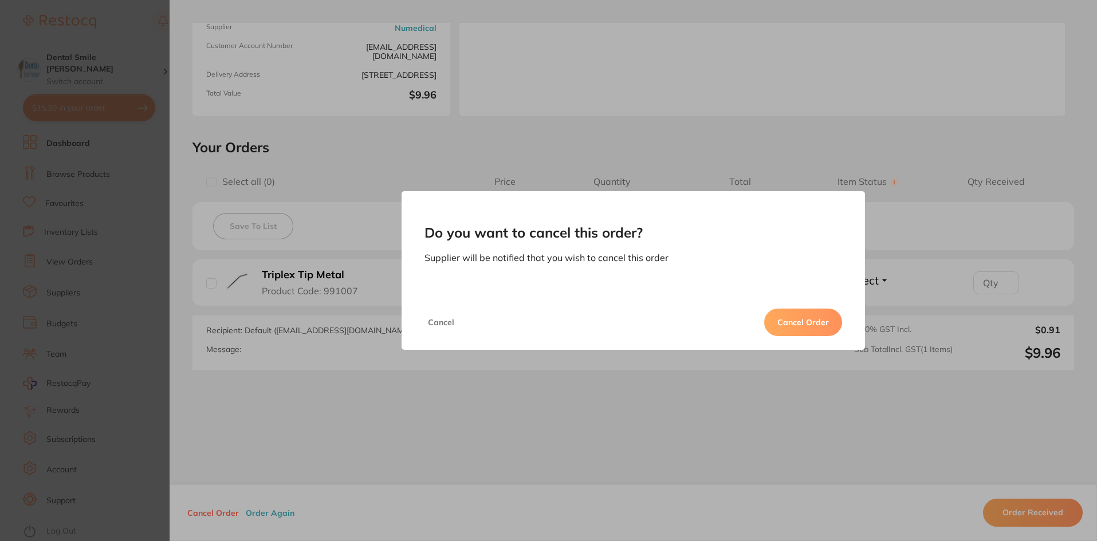
click at [782, 320] on button "Cancel Order" at bounding box center [803, 322] width 78 height 27
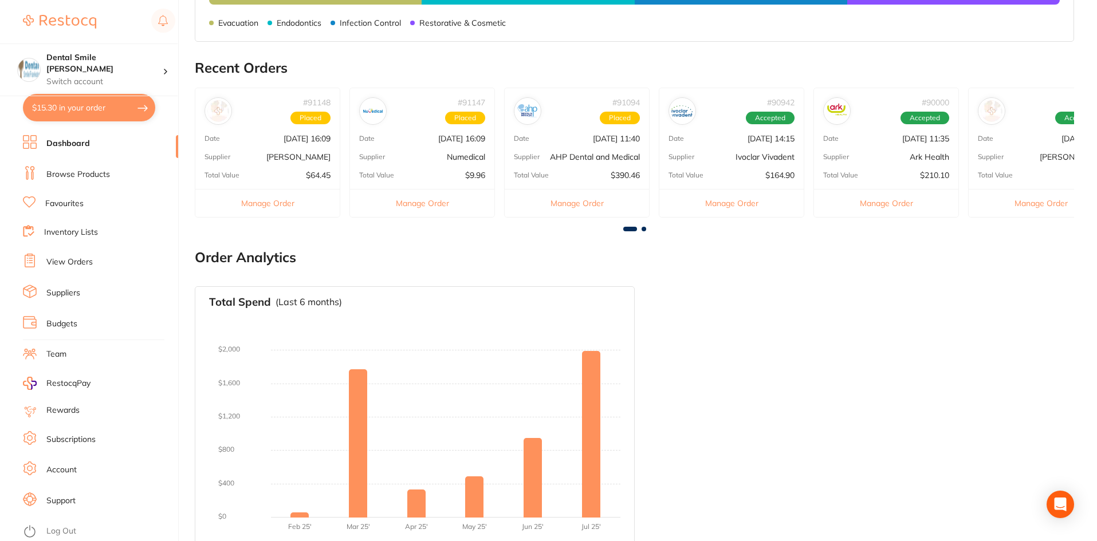
scroll to position [541, 0]
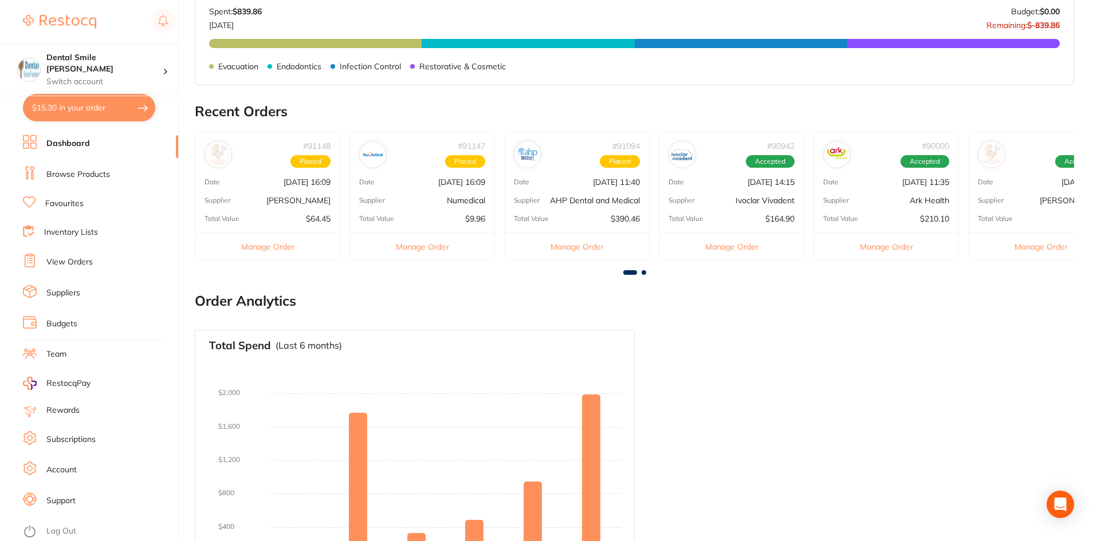
click at [437, 247] on button "Manage Order" at bounding box center [422, 247] width 144 height 28
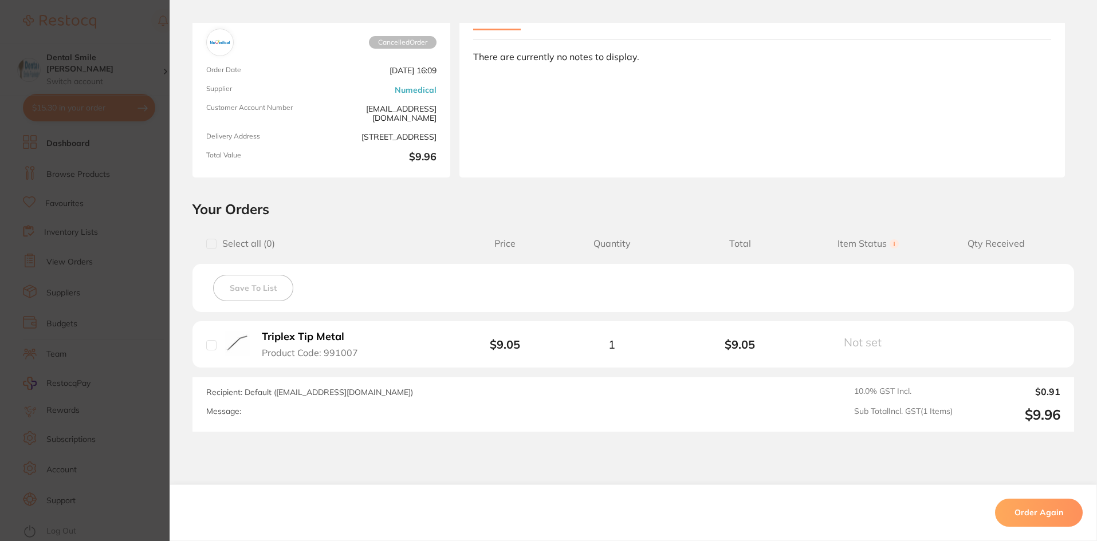
scroll to position [0, 0]
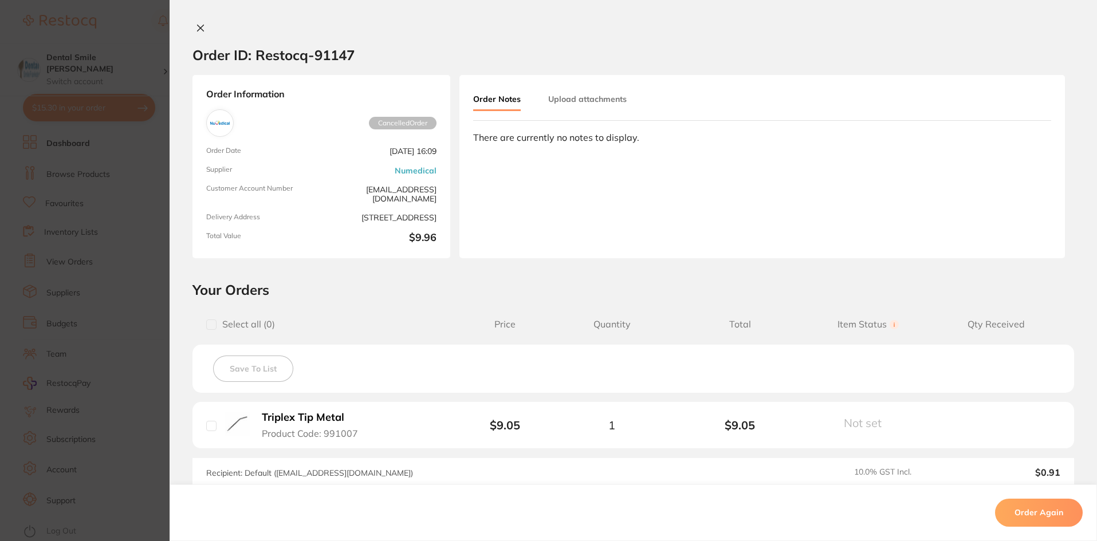
click at [106, 218] on section "Order ID: Restocq- 91147 Order Information Cancelled Order Order Date Aug 22 20…" at bounding box center [548, 270] width 1097 height 541
